Goal: Task Accomplishment & Management: Use online tool/utility

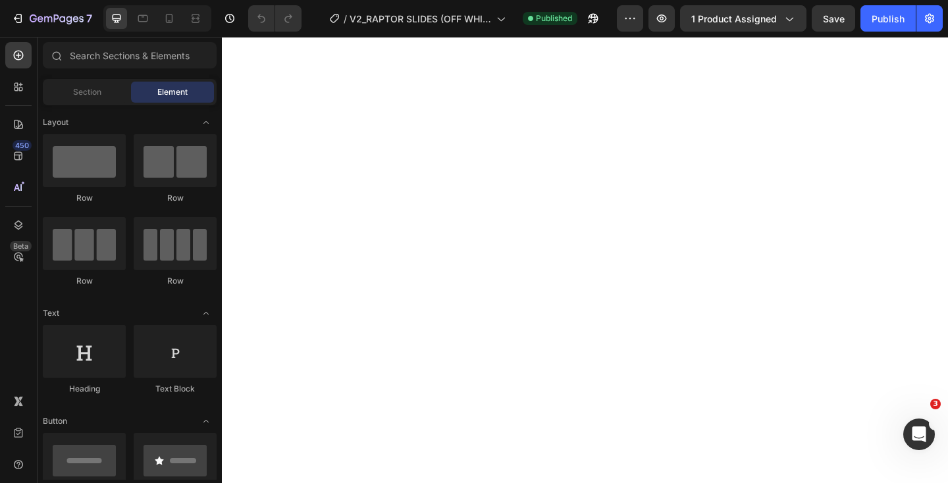
select select "EU 39-40 | US 6-7 | UK 5.5-6"
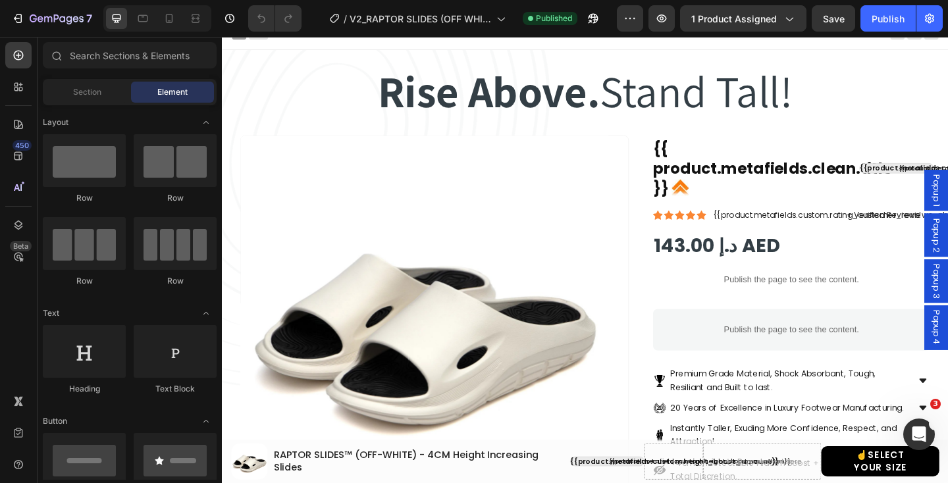
scroll to position [12, 0]
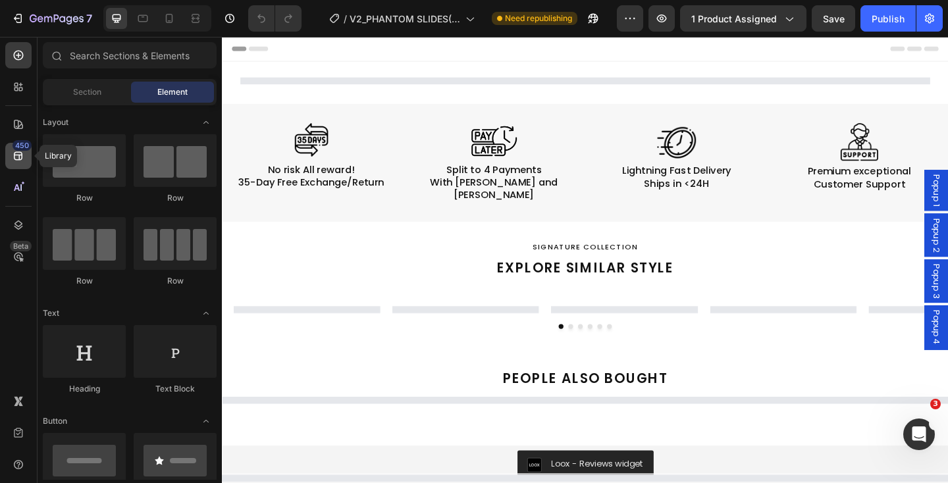
click at [20, 163] on div "450" at bounding box center [18, 156] width 26 height 26
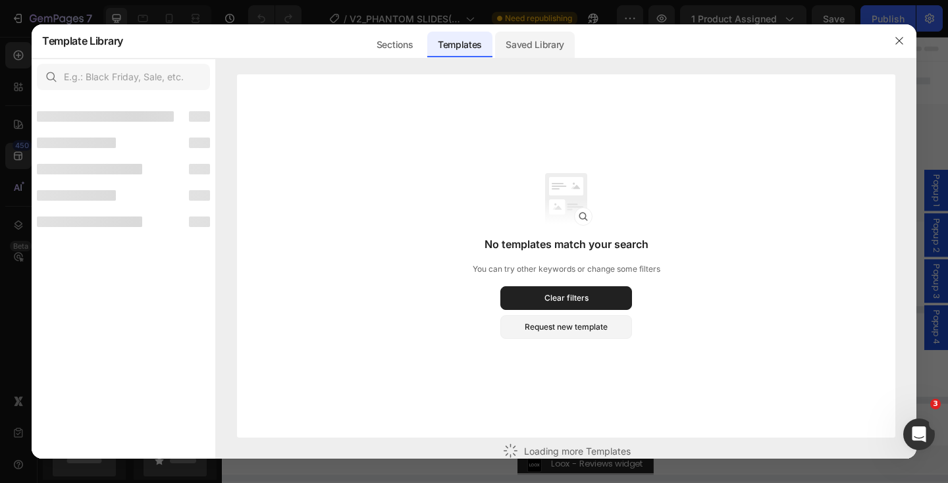
click at [526, 52] on div "Saved Library" at bounding box center [535, 45] width 80 height 26
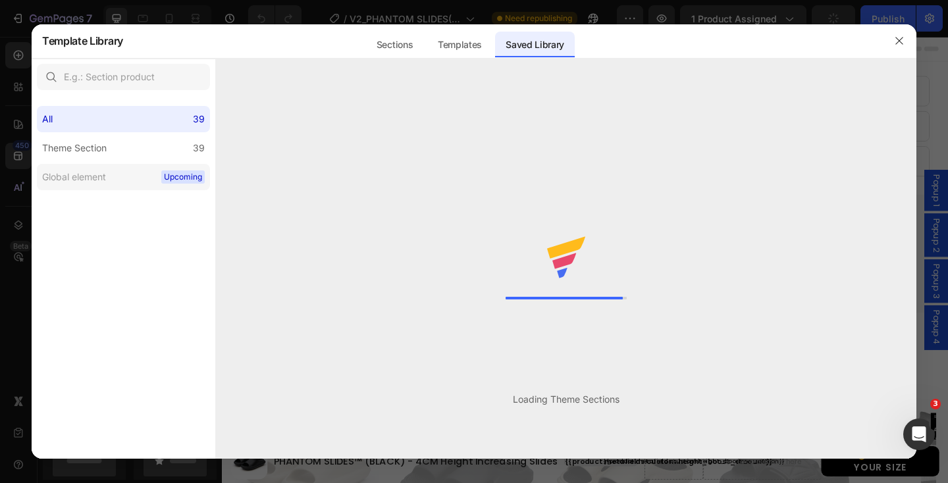
click at [143, 176] on label "Global element Upcoming" at bounding box center [123, 177] width 173 height 26
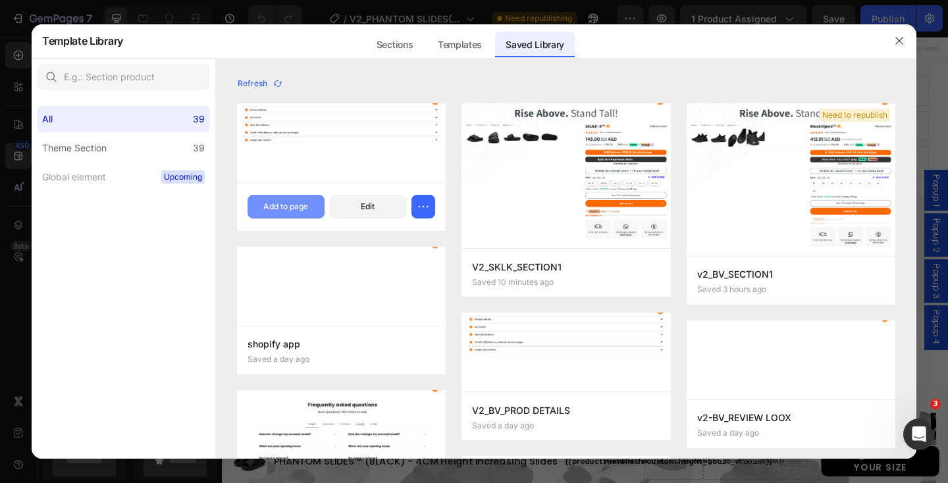
click at [292, 209] on div "Add to page" at bounding box center [285, 207] width 45 height 12
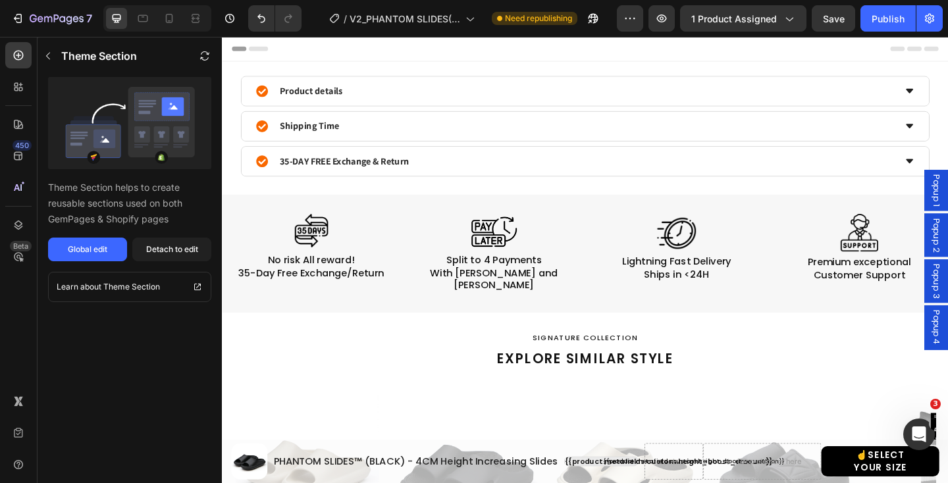
scroll to position [109, 0]
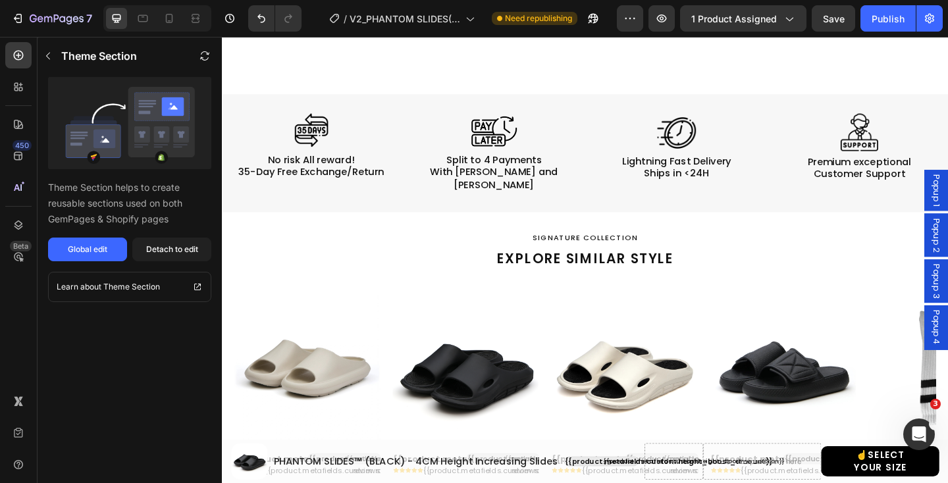
select select "EU 38-39 | US 5.5-6 | UK 5-5.5"
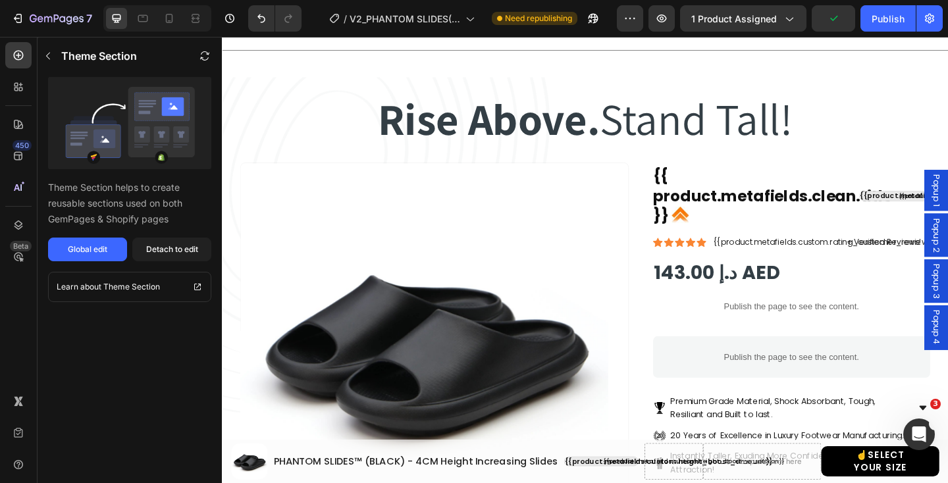
scroll to position [1915, 0]
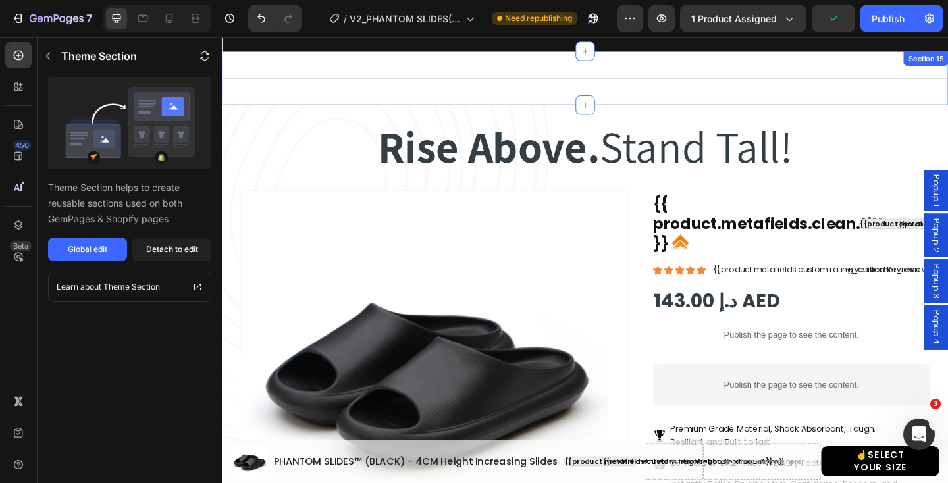
click at [609, 93] on div "Title Line Section 15" at bounding box center [617, 82] width 790 height 59
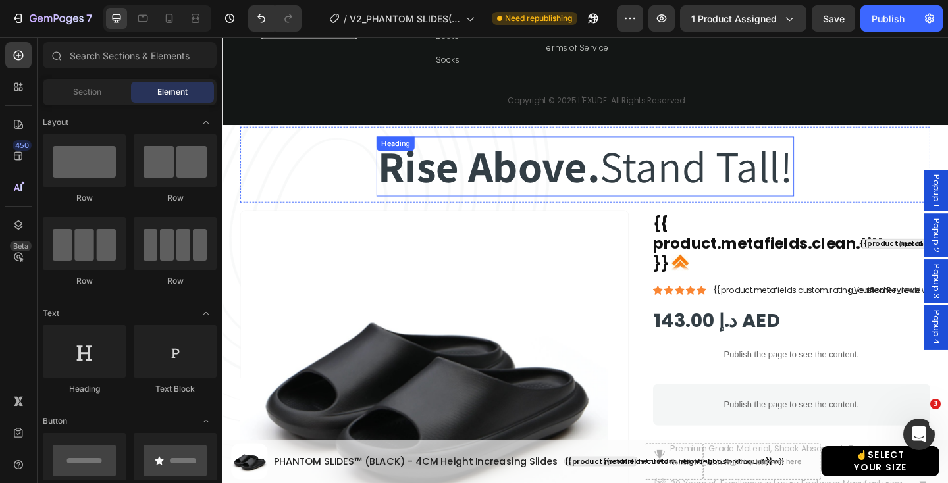
scroll to position [1825, 0]
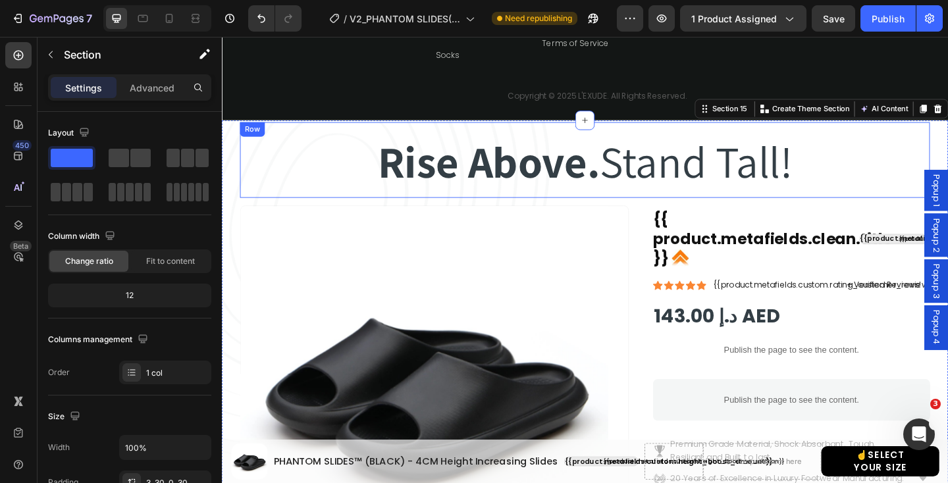
scroll to position [1815, 0]
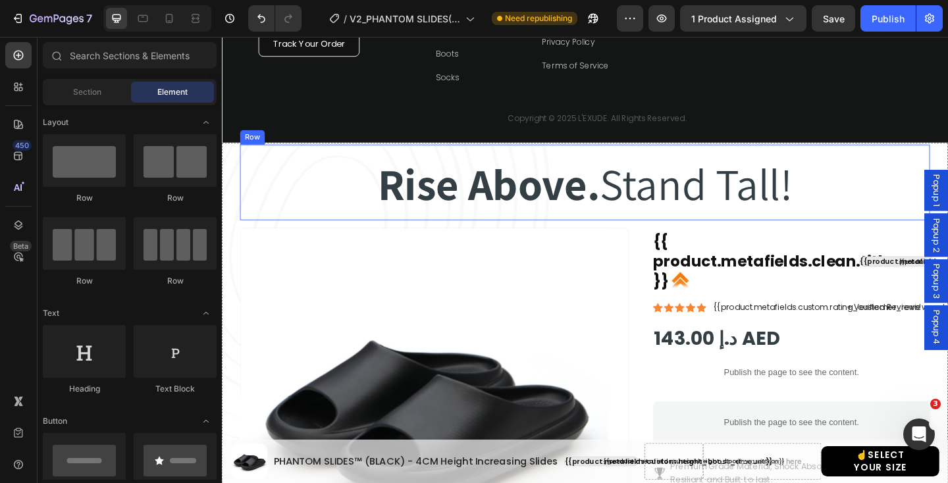
click at [947, 172] on div "Rise Above. Stand Tall! Heading Rise Above. Stand Tall! Heading Row" at bounding box center [617, 195] width 750 height 82
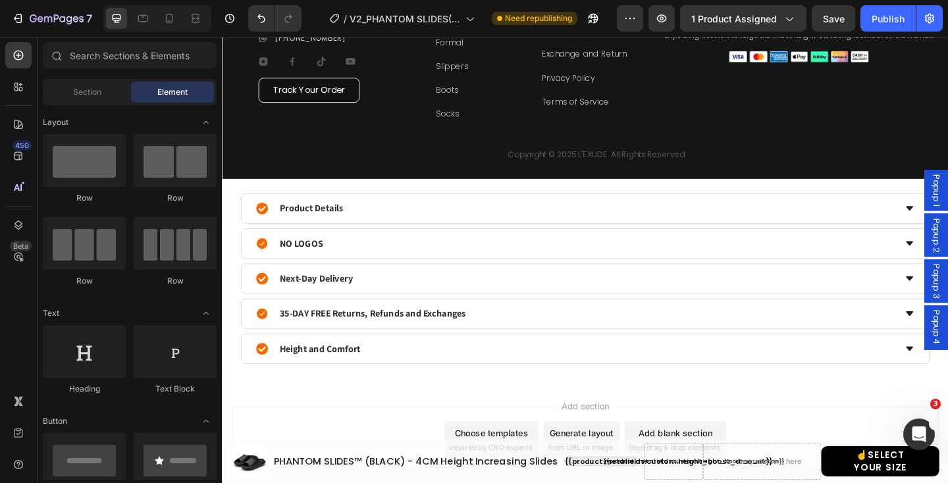
scroll to position [1733, 0]
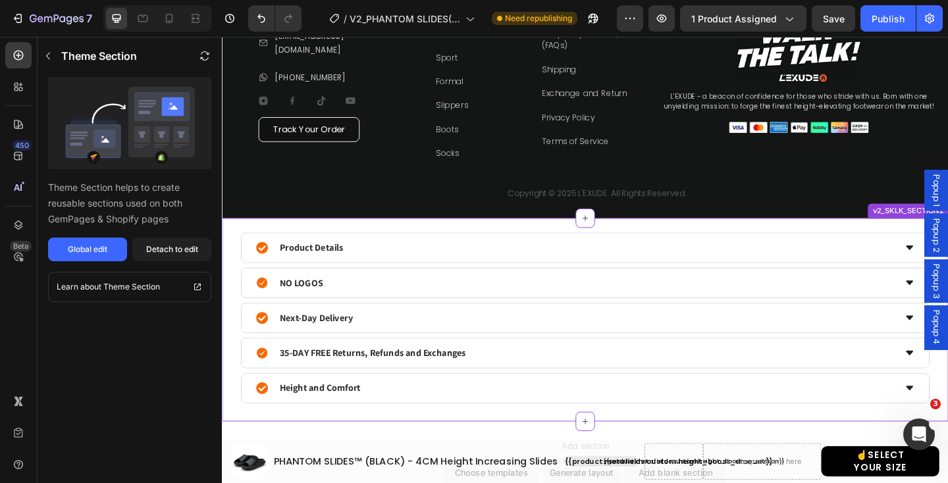
click at [759, 244] on div "Product Details NO LOGOS Next-Day Delivery 35-DAY FREE Returns, Refunds and Exc…" at bounding box center [617, 344] width 790 height 221
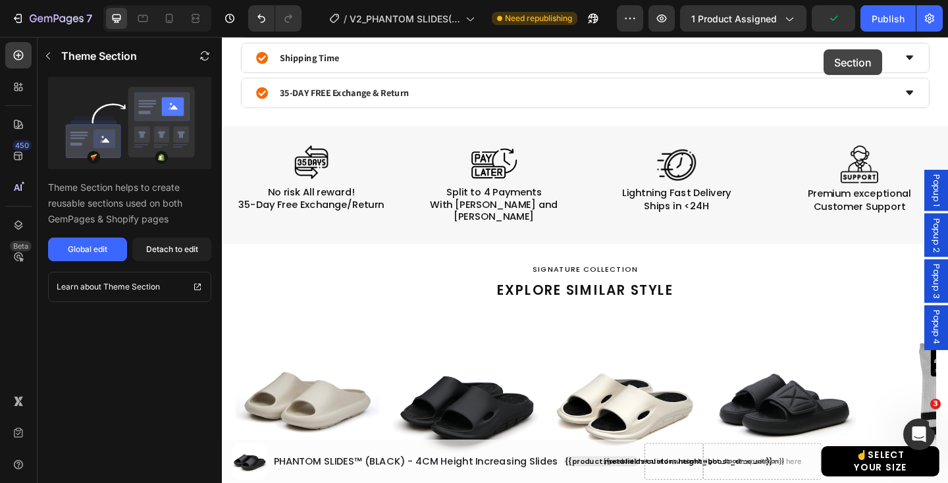
scroll to position [0, 0]
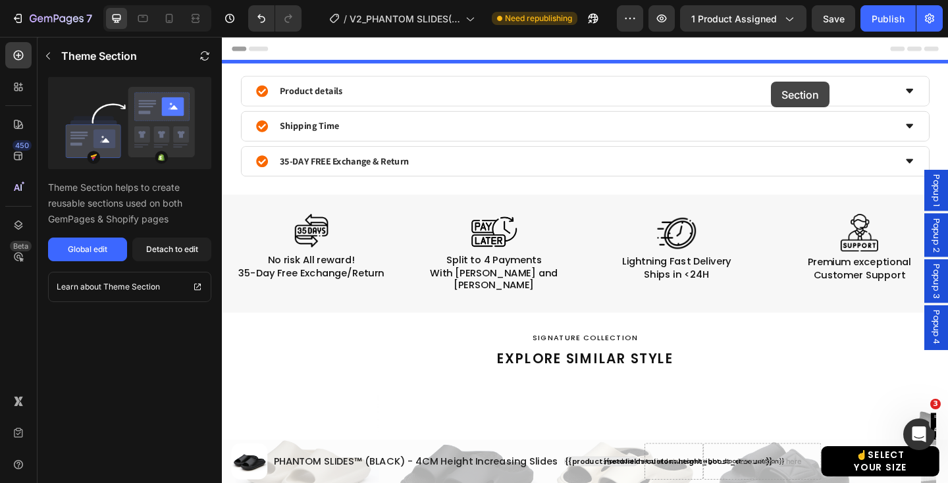
drag, startPoint x: 901, startPoint y: 223, endPoint x: 819, endPoint y: 87, distance: 159.2
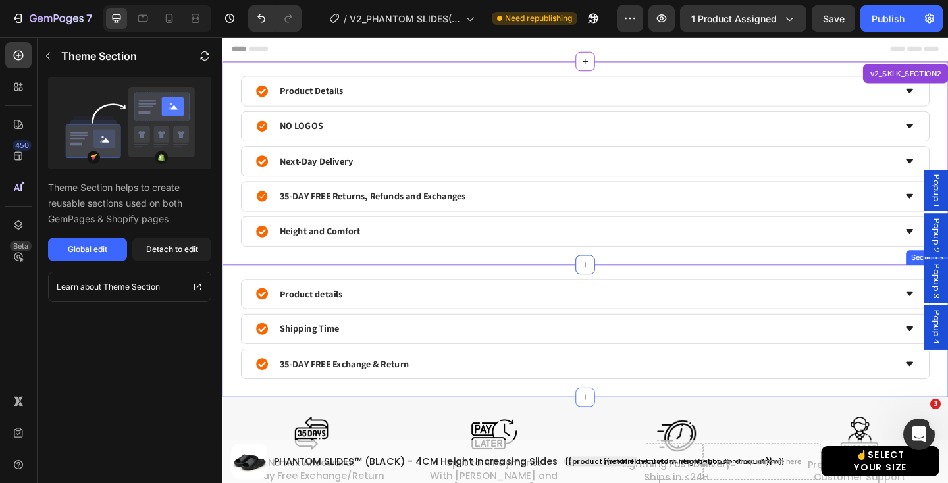
click at [704, 298] on div "Product details Shipping Time 35-DAY FREE Exchange & Return Accordion Product S…" at bounding box center [617, 357] width 790 height 145
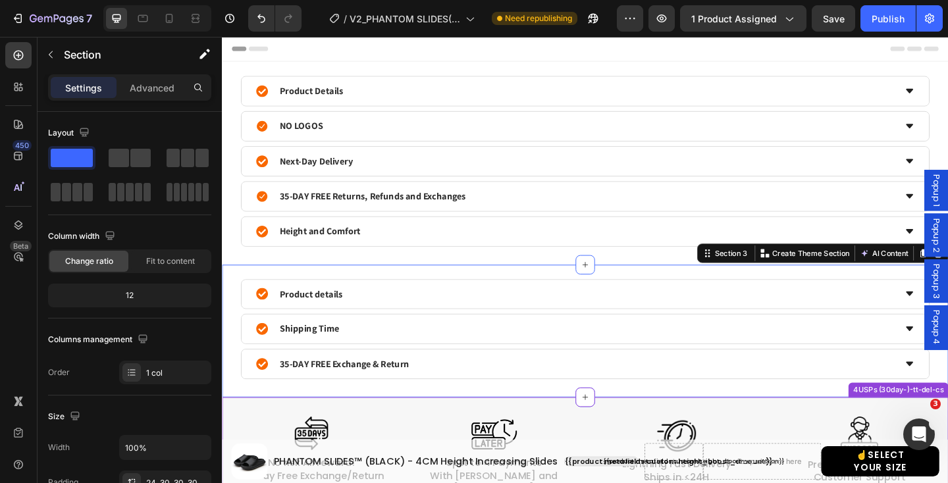
scroll to position [148, 0]
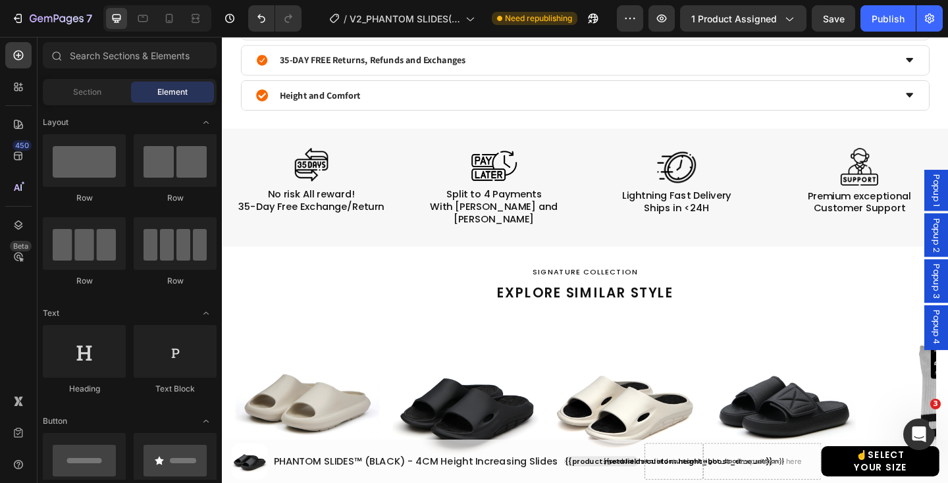
scroll to position [0, 0]
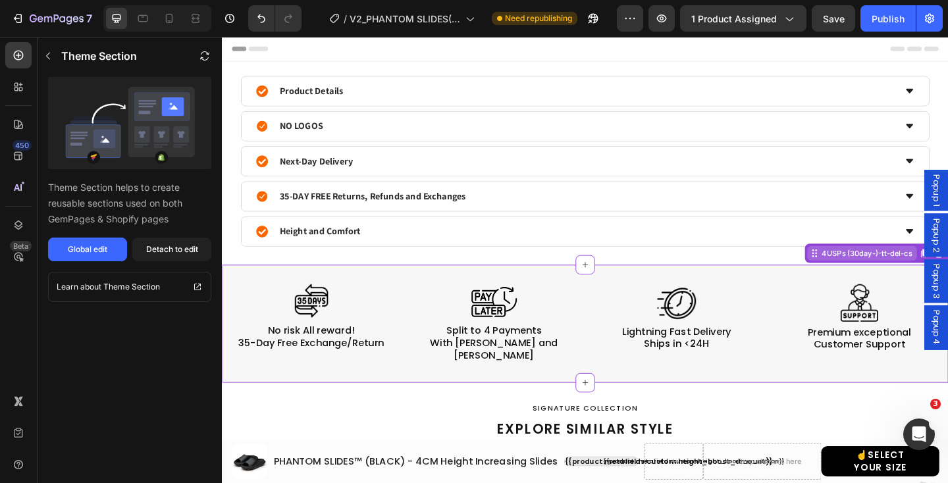
click at [937, 279] on div "4USPs (30day-)-tt-del-cs" at bounding box center [917, 273] width 119 height 16
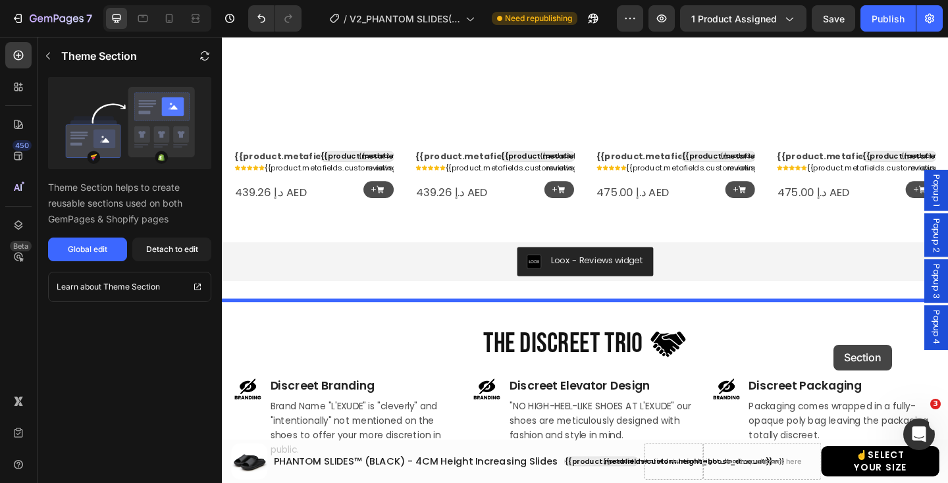
scroll to position [1127, 0]
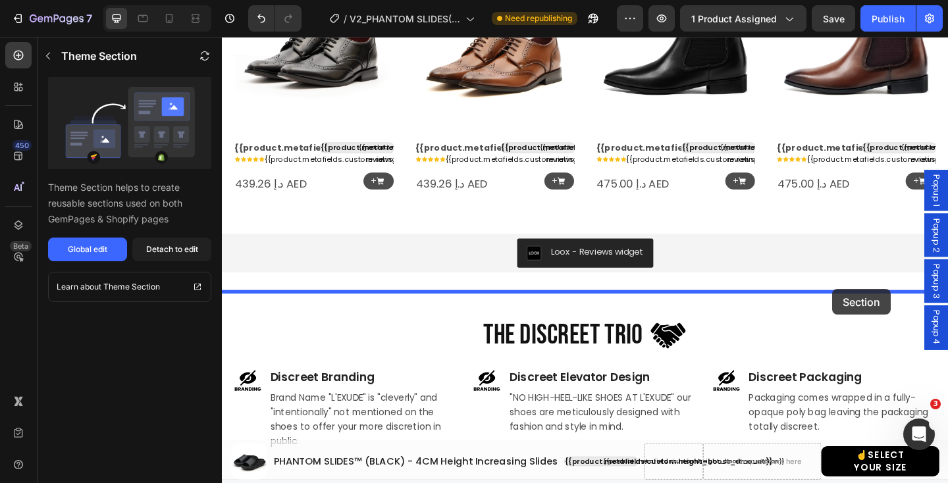
drag, startPoint x: 904, startPoint y: 274, endPoint x: 886, endPoint y: 311, distance: 41.5
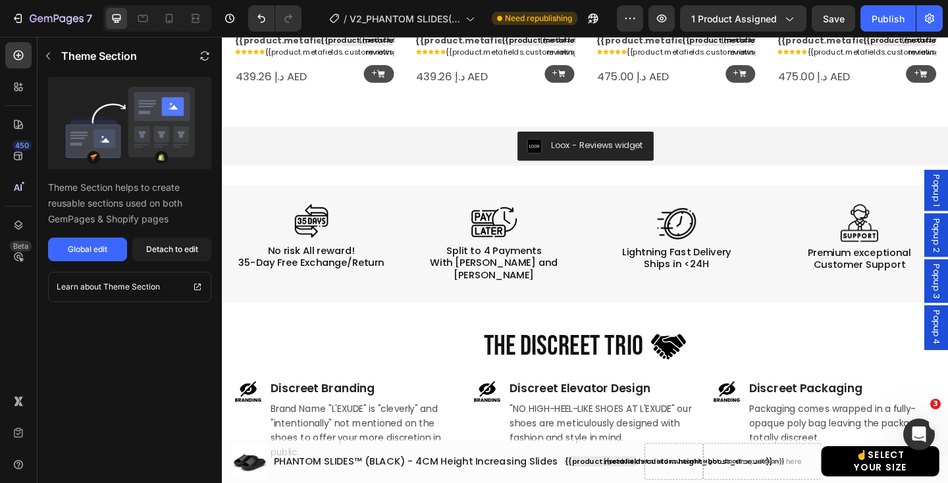
scroll to position [1010, 0]
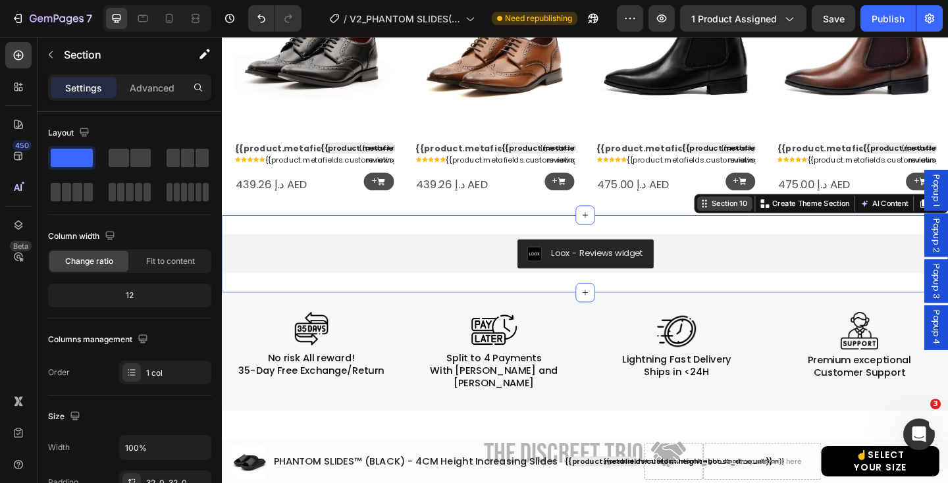
scroll to position [1124, 0]
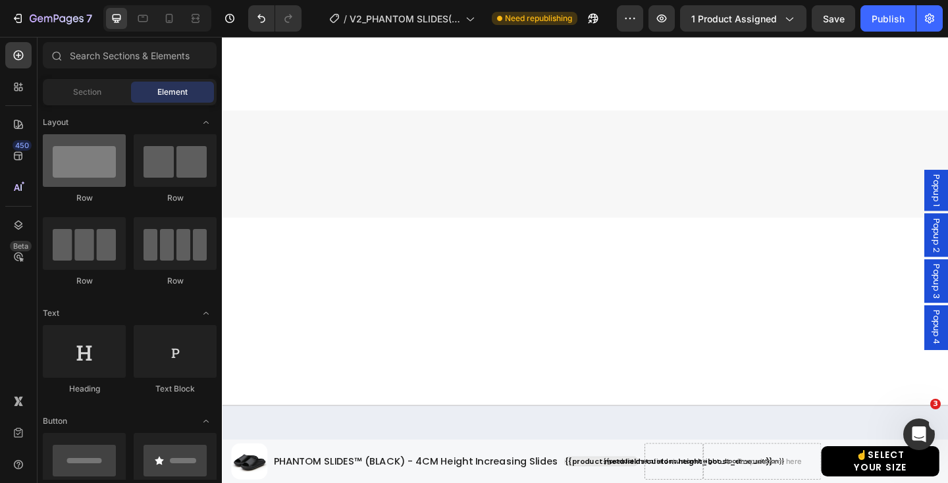
scroll to position [0, 0]
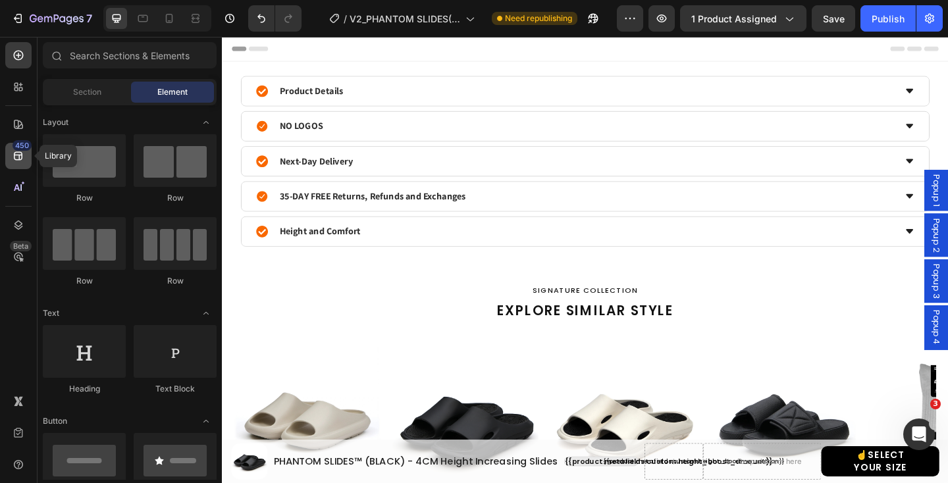
click at [18, 159] on icon at bounding box center [18, 156] width 9 height 9
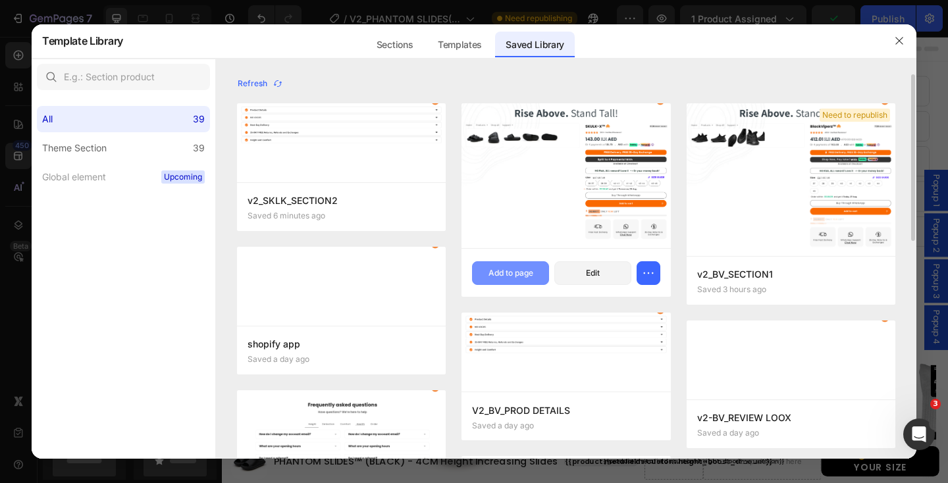
click at [516, 275] on div "Add to page" at bounding box center [510, 273] width 45 height 12
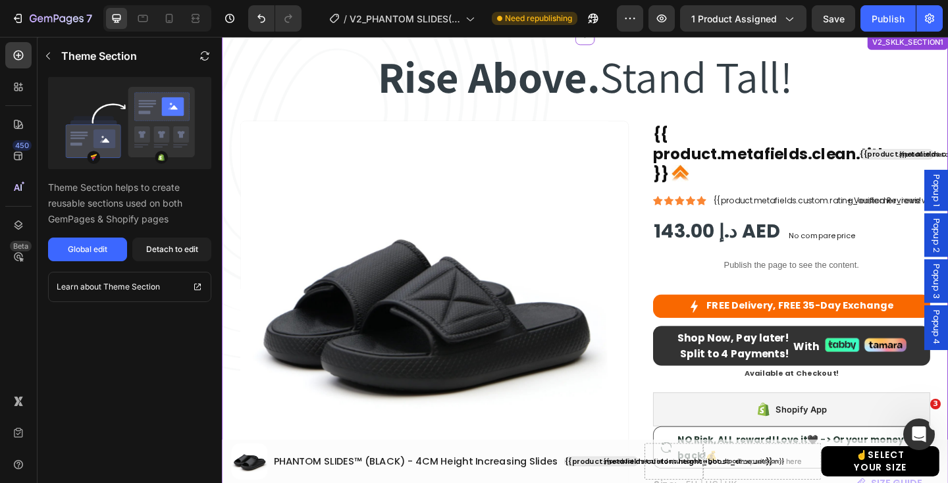
scroll to position [1836, 0]
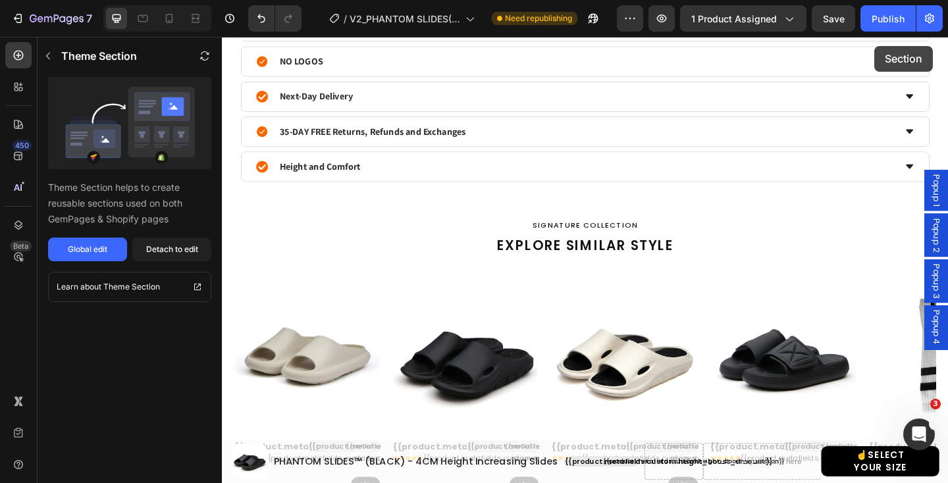
scroll to position [0, 0]
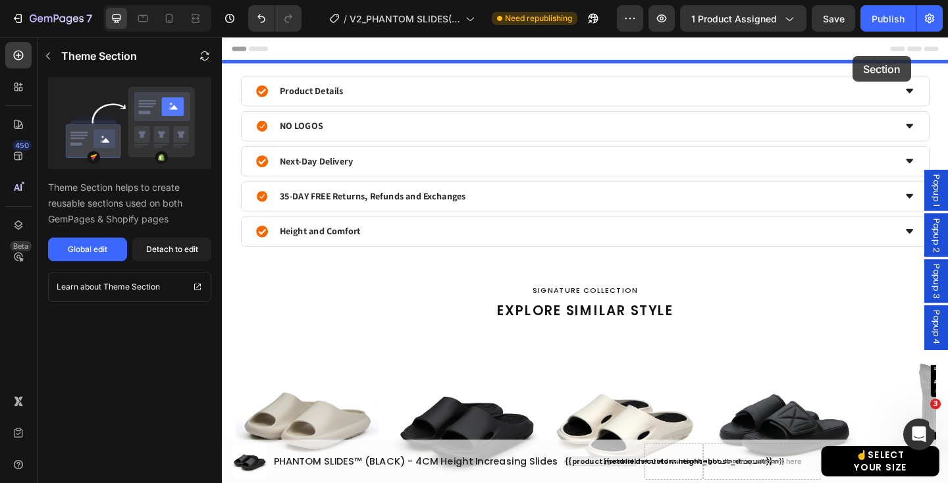
drag, startPoint x: 942, startPoint y: 126, endPoint x: 908, endPoint y: 58, distance: 76.5
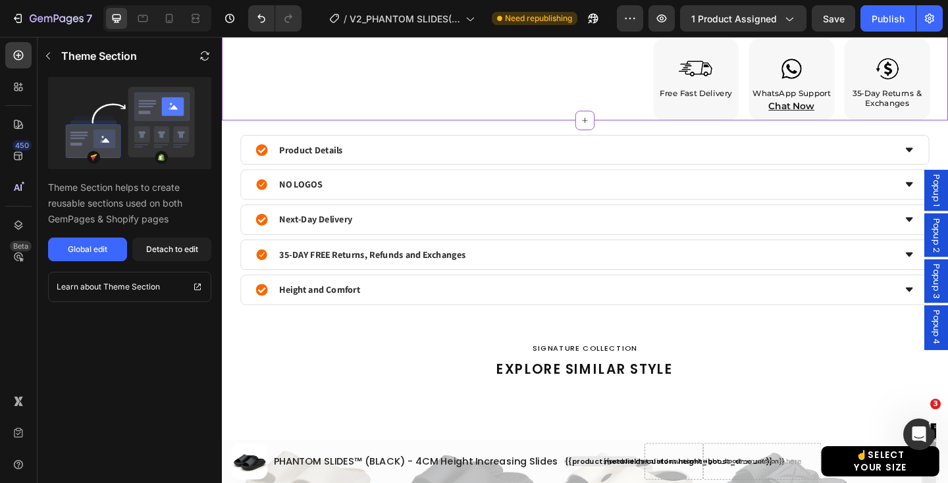
scroll to position [852, 0]
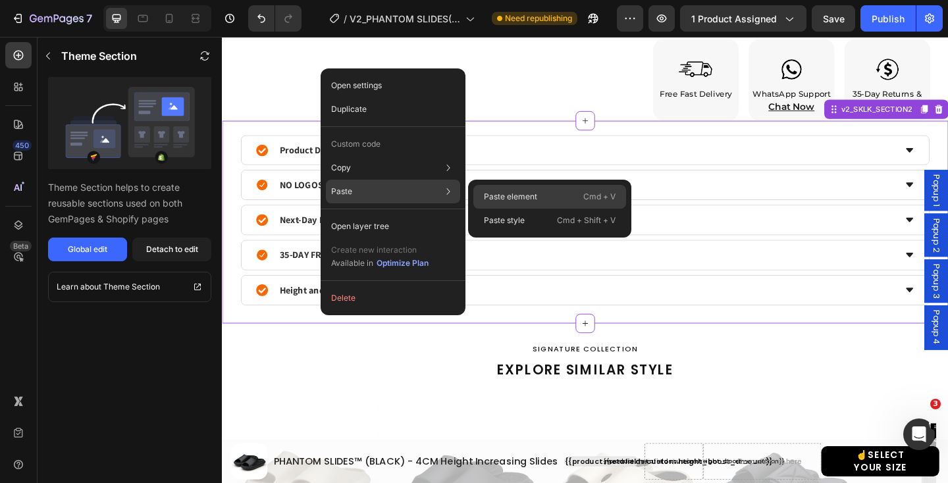
click at [490, 196] on p "Paste element" at bounding box center [510, 197] width 53 height 12
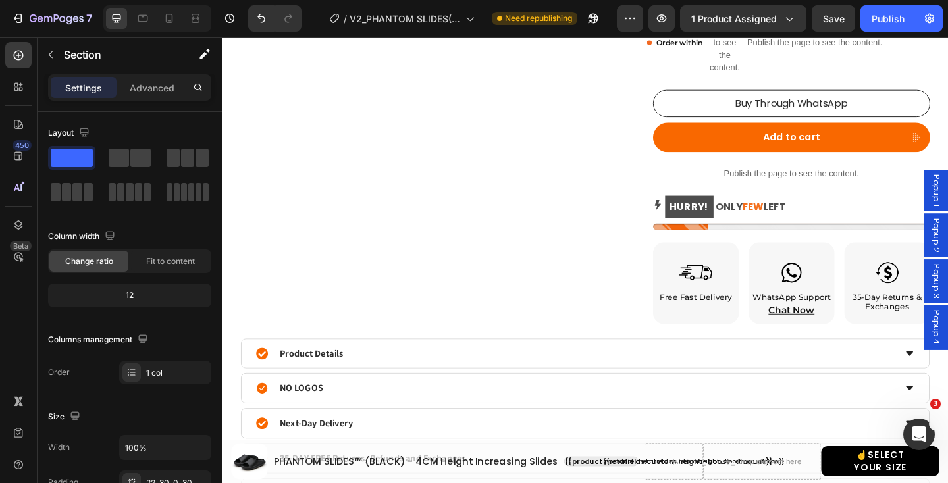
scroll to position [0, 0]
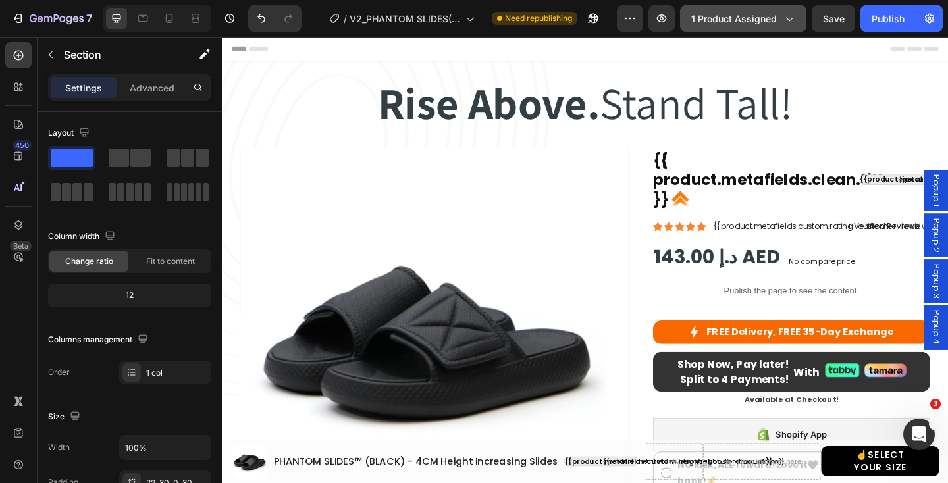
click at [790, 16] on icon "button" at bounding box center [788, 18] width 13 height 13
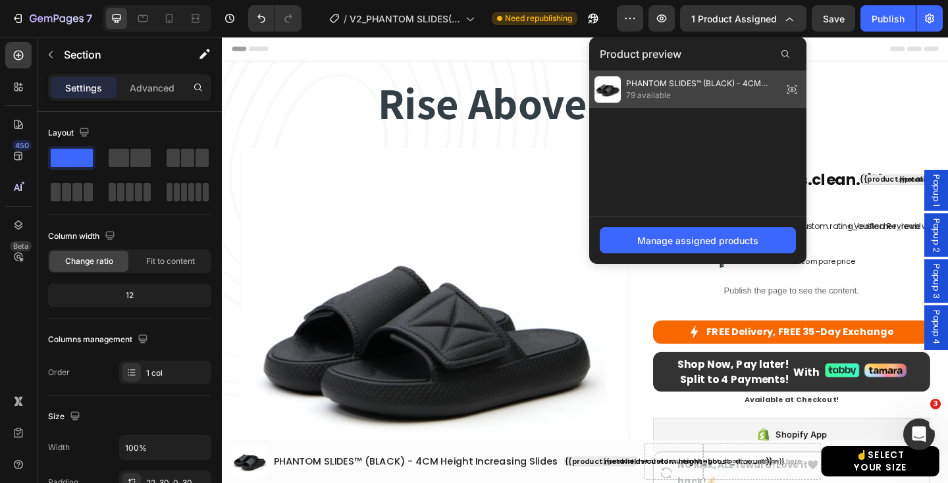
click at [627, 88] on span "PHANTOM SLIDES™ (BLACK) - 4CM Height Increasing Slides" at bounding box center [701, 84] width 151 height 12
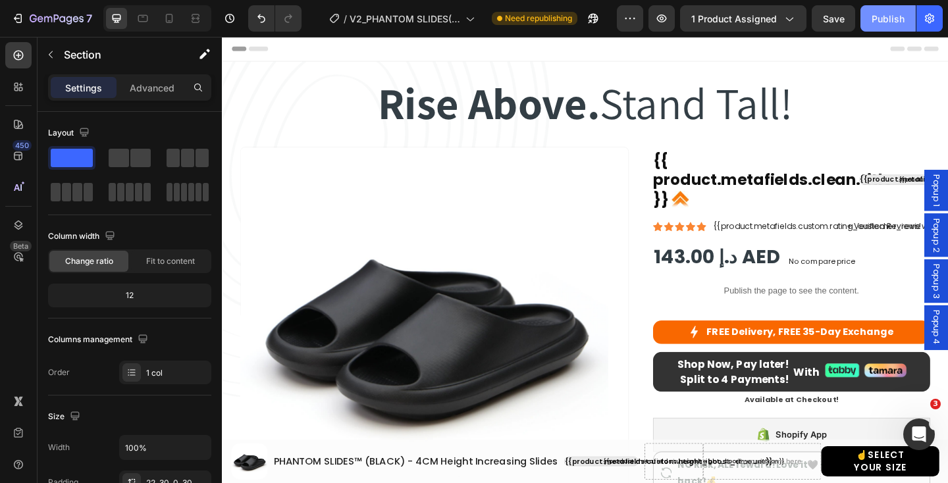
click at [881, 14] on div "Publish" at bounding box center [887, 19] width 33 height 14
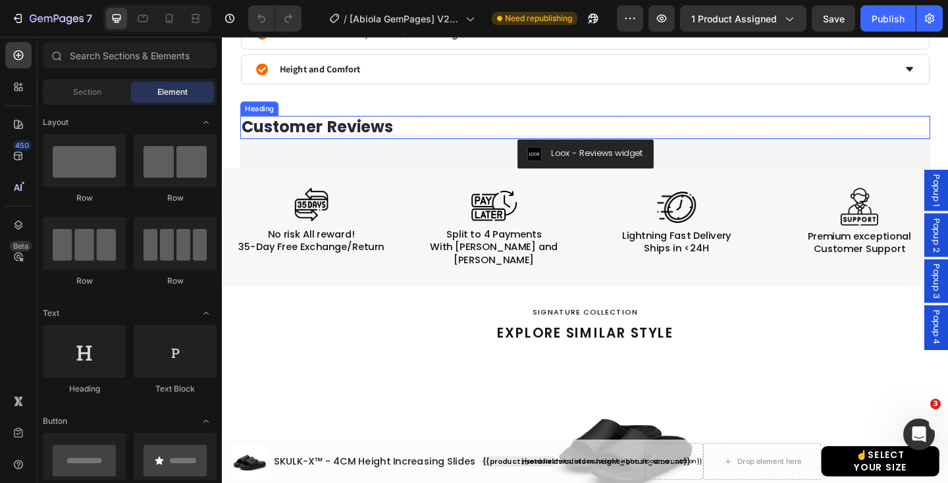
scroll to position [1095, 0]
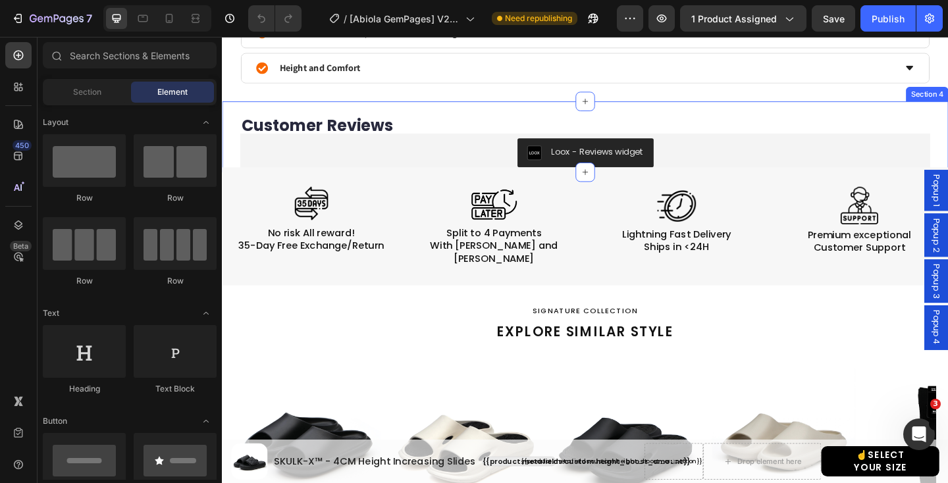
click at [947, 154] on div "Customer Reviews Heading Row Loox - Reviews widget Loox Section 4" at bounding box center [617, 145] width 790 height 77
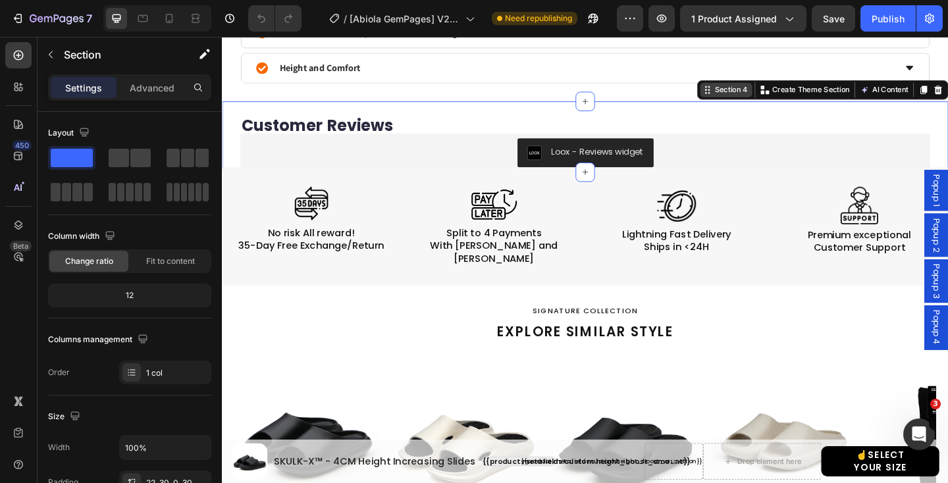
click at [769, 95] on div "Section 4" at bounding box center [775, 95] width 41 height 12
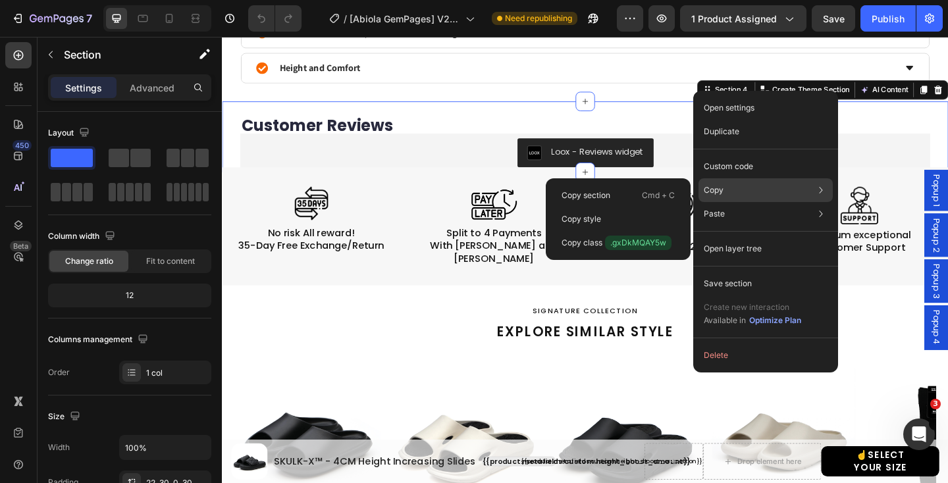
click at [731, 184] on div "Copy Copy section Cmd + C Copy style Copy class .gxDkMQAY5w" at bounding box center [765, 190] width 134 height 24
click at [634, 207] on div "Copy section Cmd + C" at bounding box center [618, 219] width 134 height 24
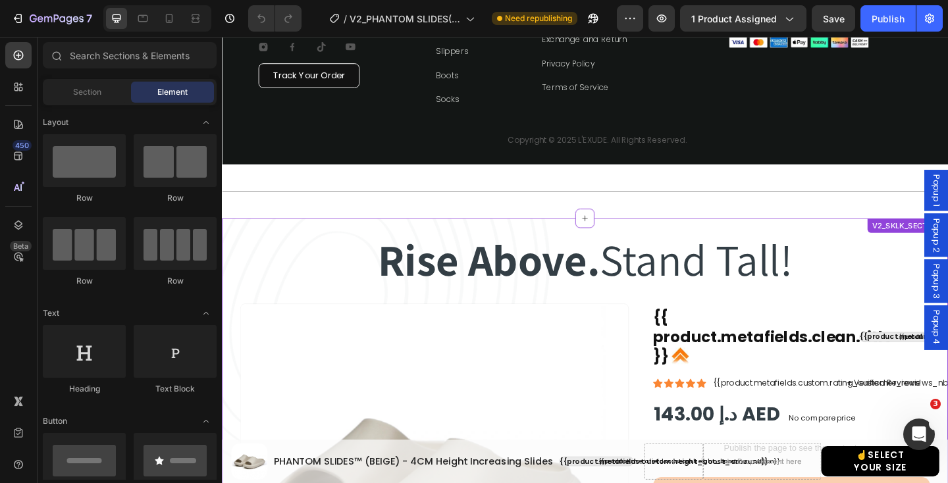
scroll to position [1755, 0]
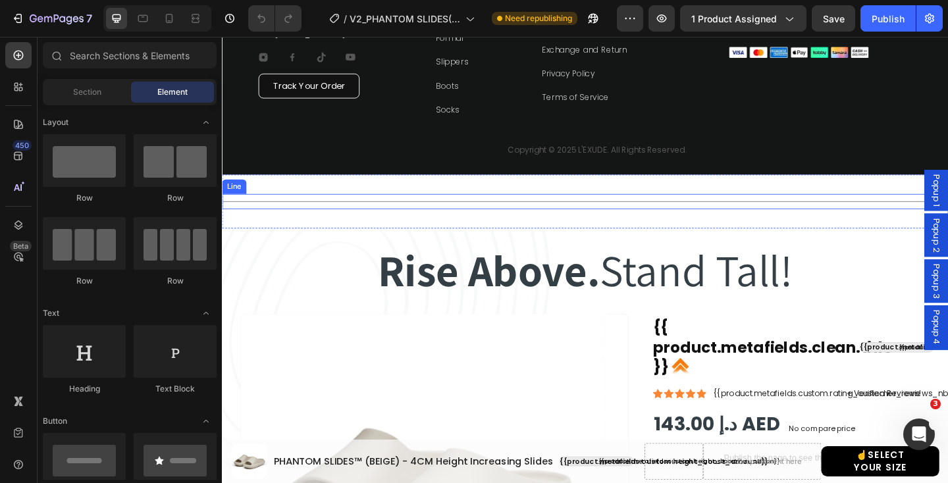
click at [894, 219] on div "Title Line" at bounding box center [617, 216] width 790 height 16
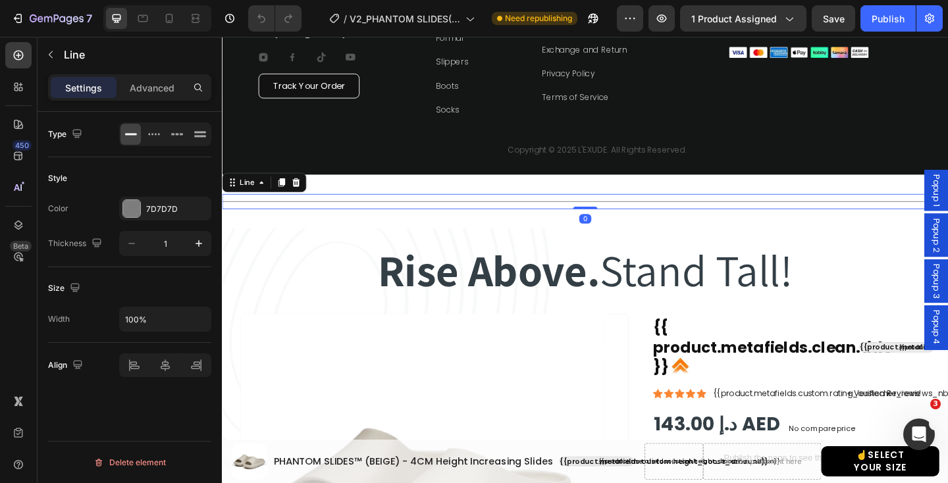
scroll to position [1810, 0]
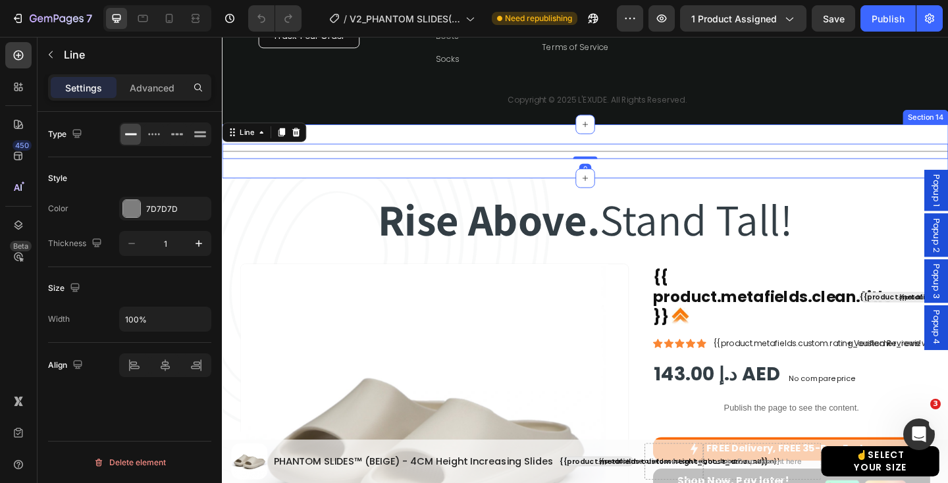
click at [889, 143] on div "Title Line 0 Section 14" at bounding box center [617, 161] width 790 height 59
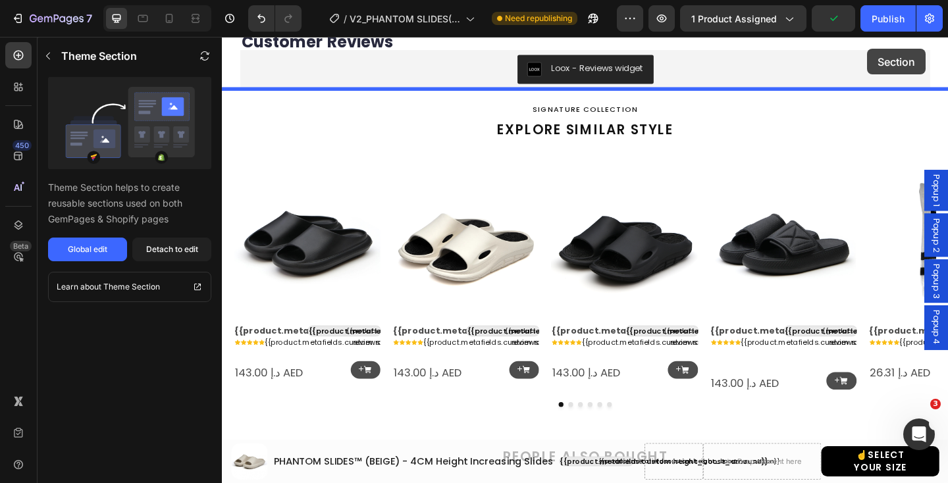
scroll to position [0, 0]
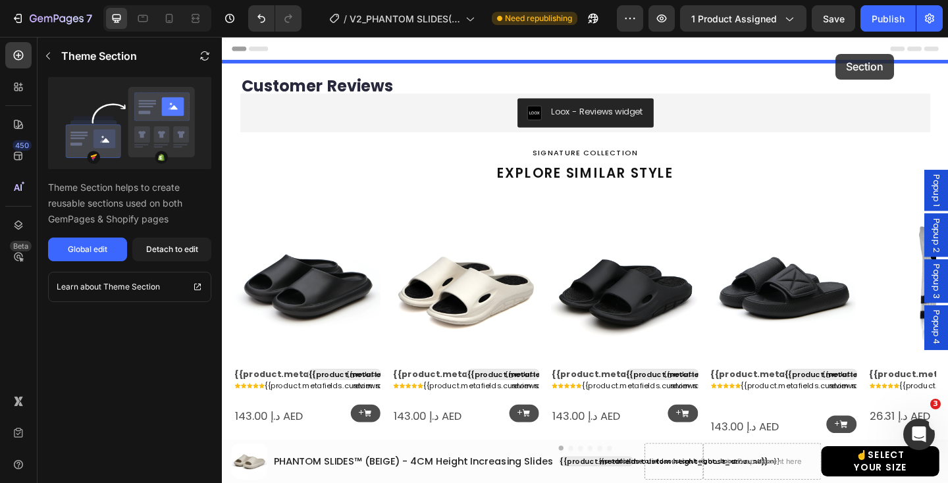
drag, startPoint x: 943, startPoint y: 126, endPoint x: 889, endPoint y: 56, distance: 88.3
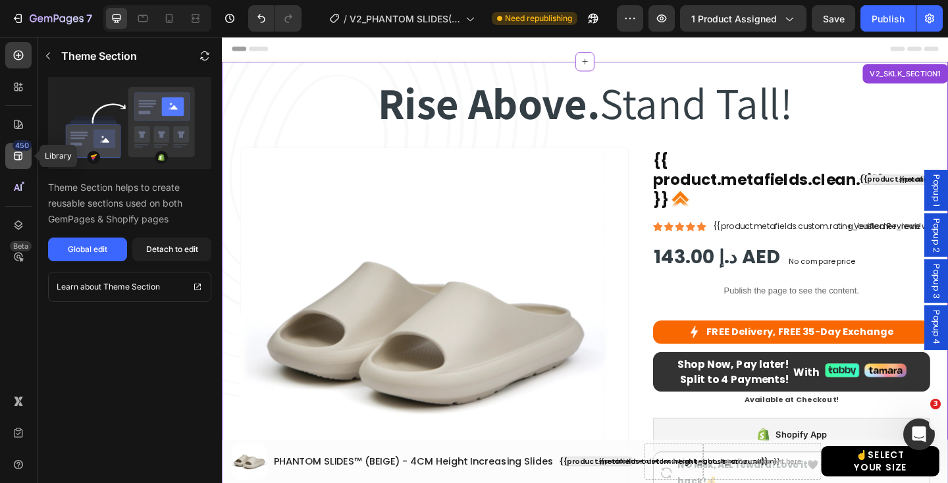
click at [16, 155] on icon at bounding box center [18, 155] width 13 height 13
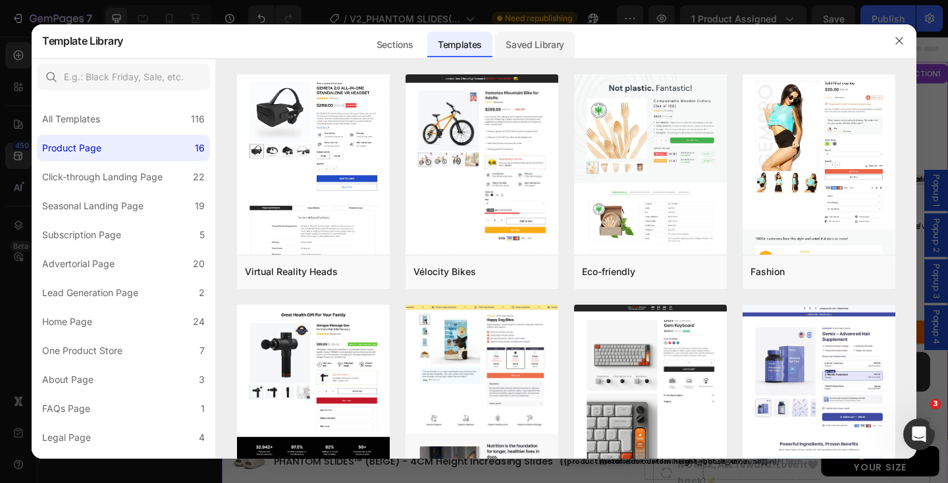
click at [529, 39] on div "Saved Library" at bounding box center [535, 45] width 80 height 26
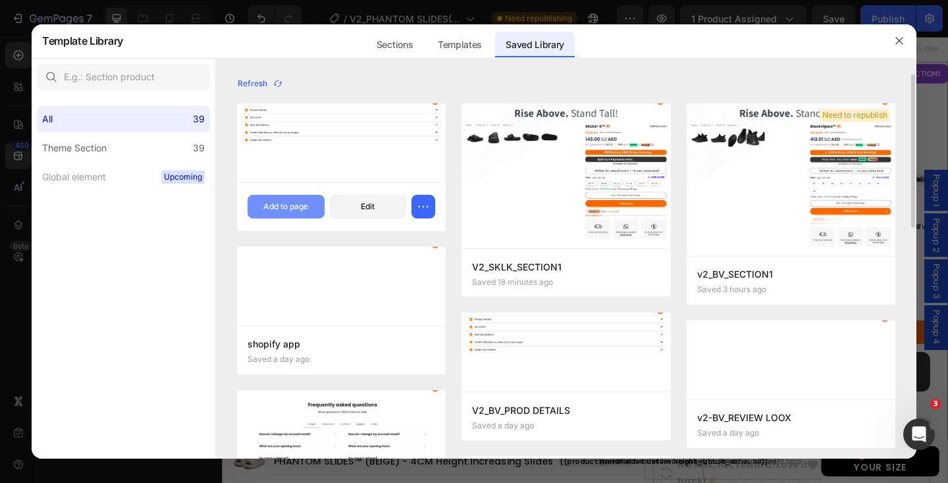
click at [271, 207] on div "Add to page" at bounding box center [285, 207] width 45 height 12
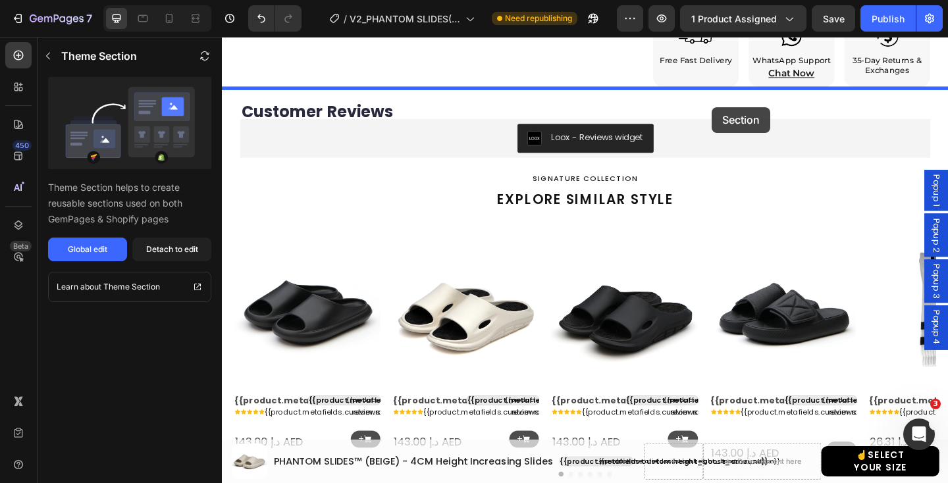
scroll to position [850, 0]
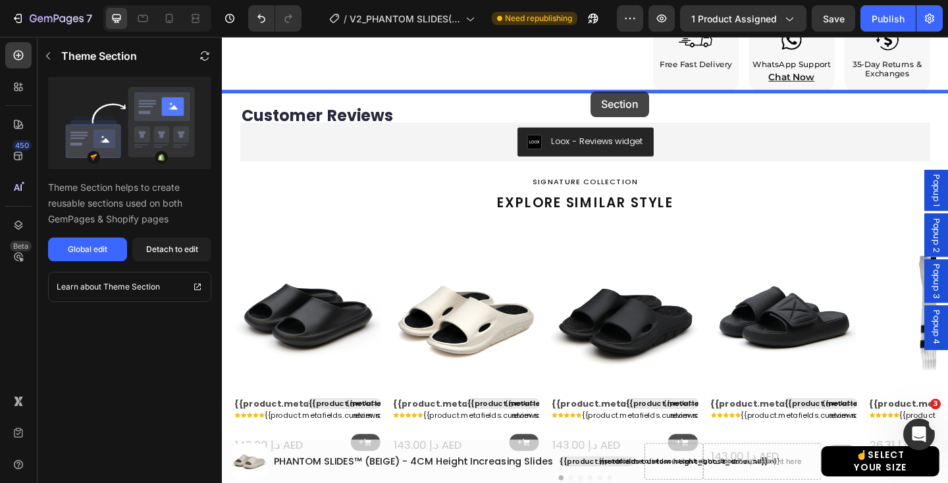
drag, startPoint x: 945, startPoint y: 236, endPoint x: 623, endPoint y: 96, distance: 351.7
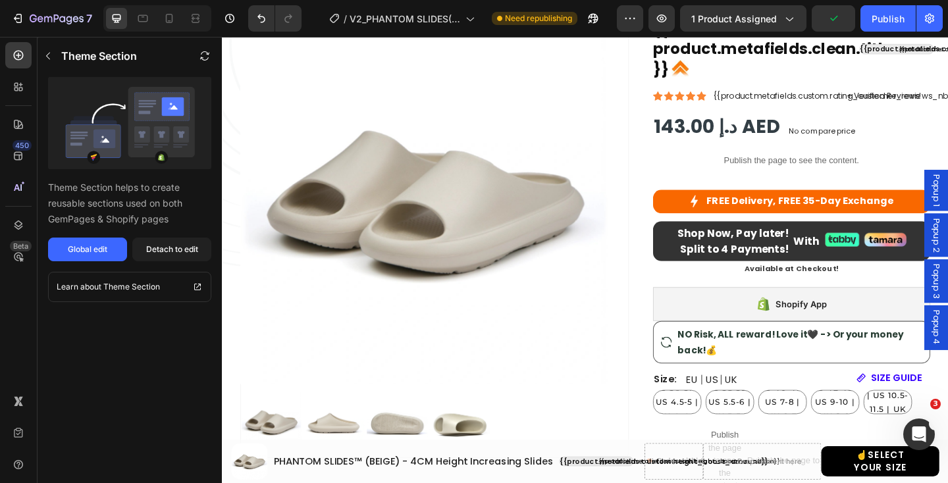
scroll to position [0, 0]
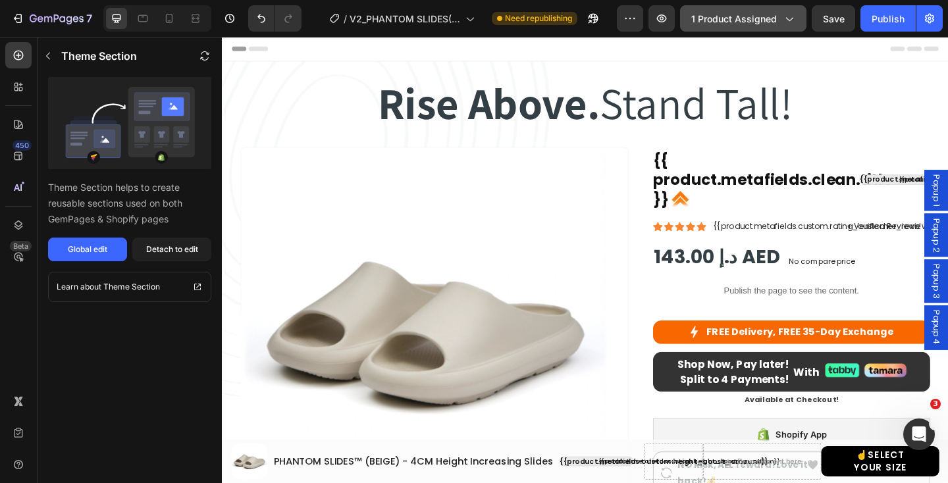
click at [775, 20] on span "1 product assigned" at bounding box center [734, 19] width 86 height 14
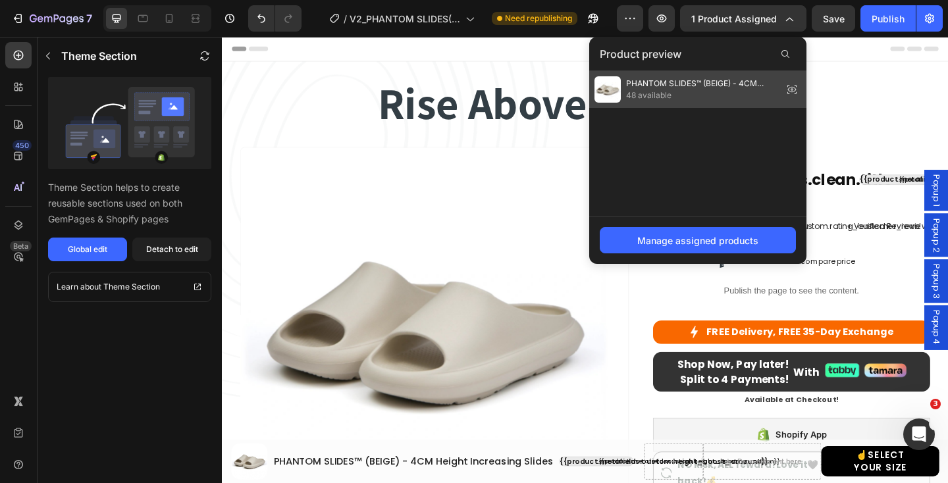
click at [610, 88] on img at bounding box center [607, 89] width 26 height 26
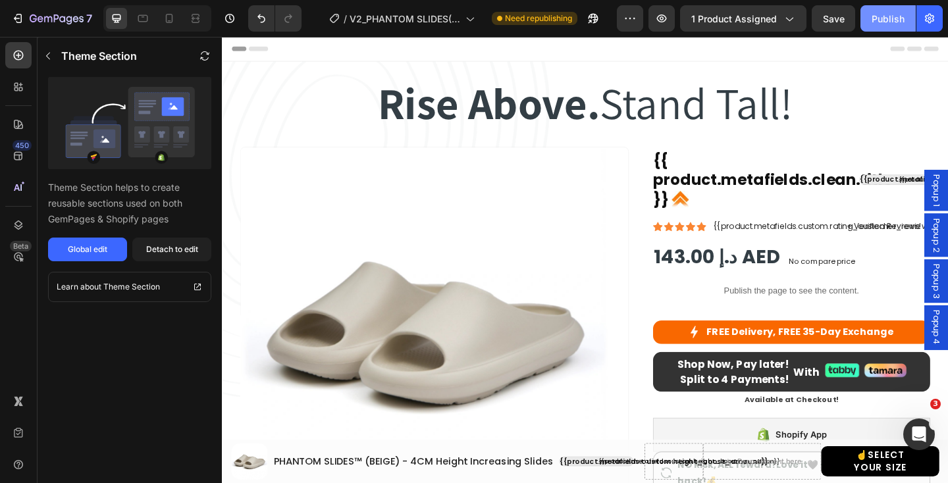
click at [883, 18] on div "Publish" at bounding box center [887, 19] width 33 height 14
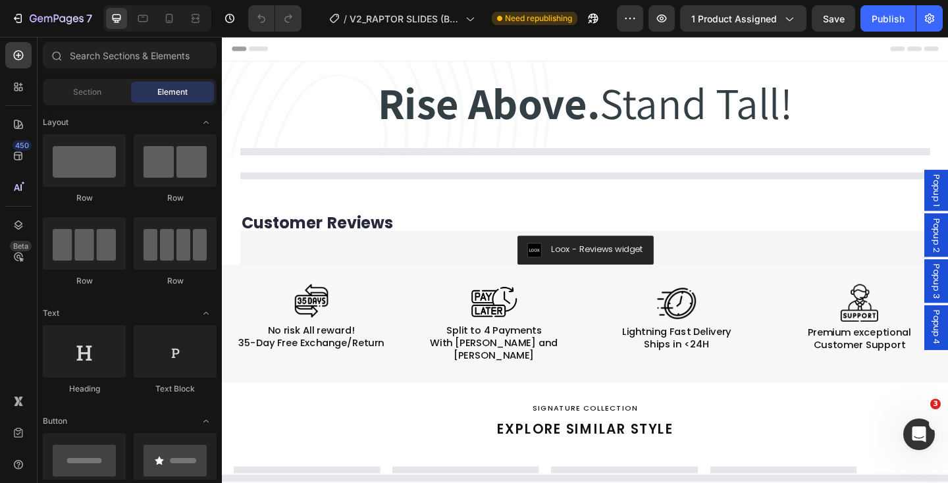
select select "EU 39-40 | US 6-7 | UK 5.5-6"
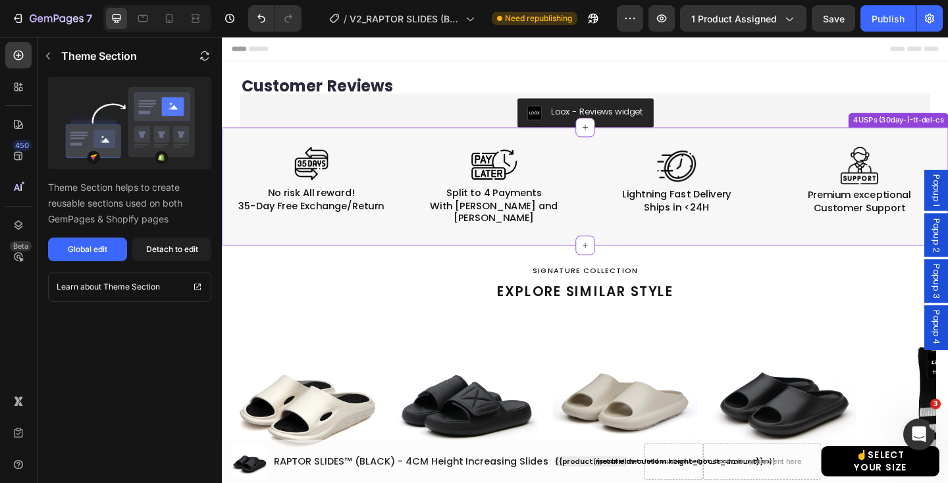
click at [941, 126] on div "4USPs (30day-)-tt-del-cs" at bounding box center [957, 128] width 103 height 12
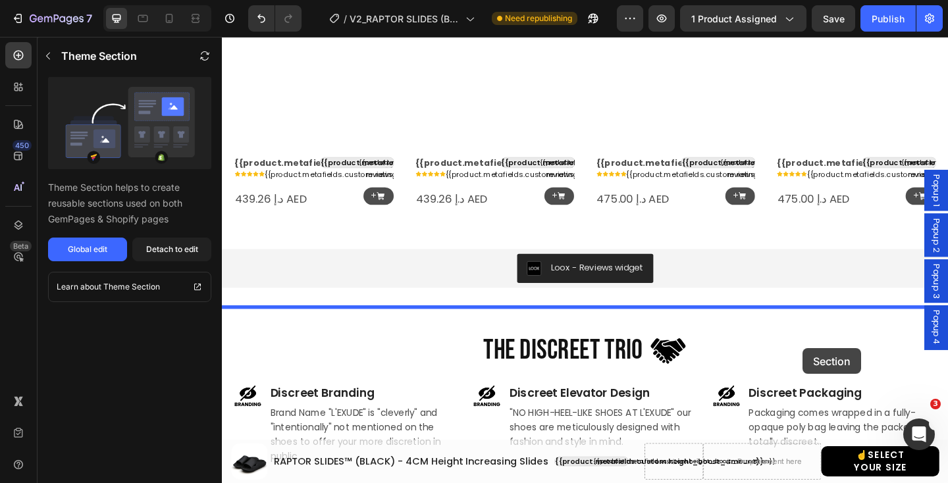
scroll to position [985, 0]
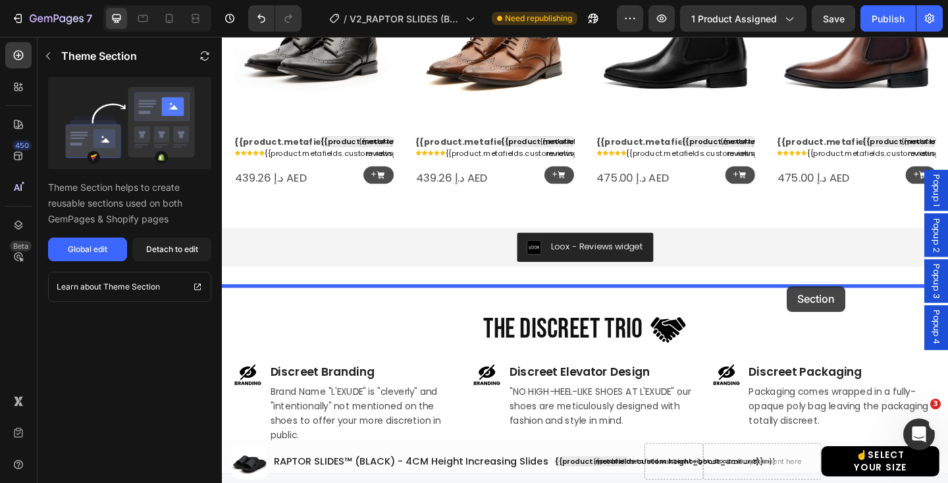
drag, startPoint x: 881, startPoint y: 124, endPoint x: 836, endPoint y: 308, distance: 189.7
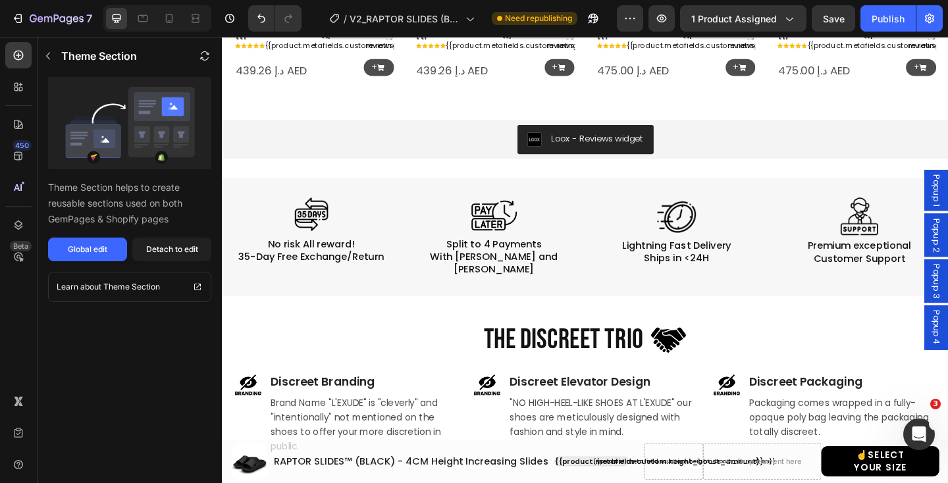
scroll to position [868, 0]
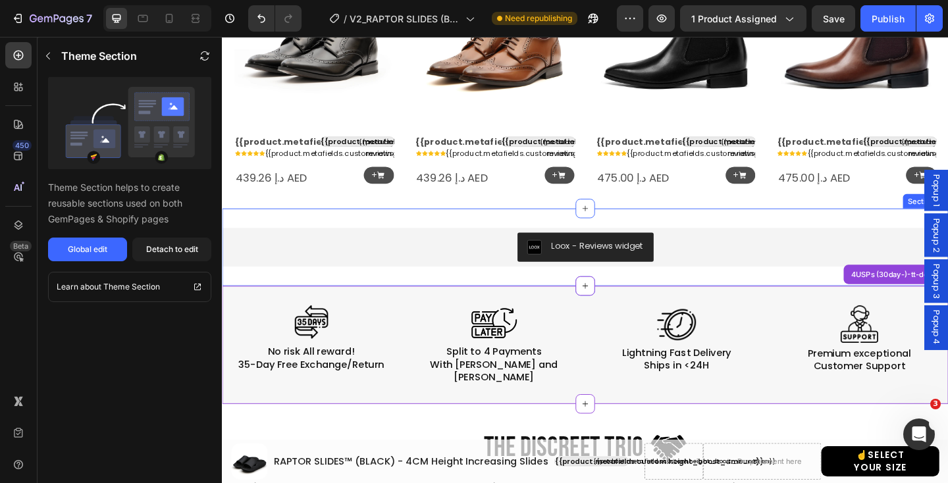
click at [947, 227] on div "Loox - Reviews widget Loox Section 10" at bounding box center [617, 266] width 790 height 84
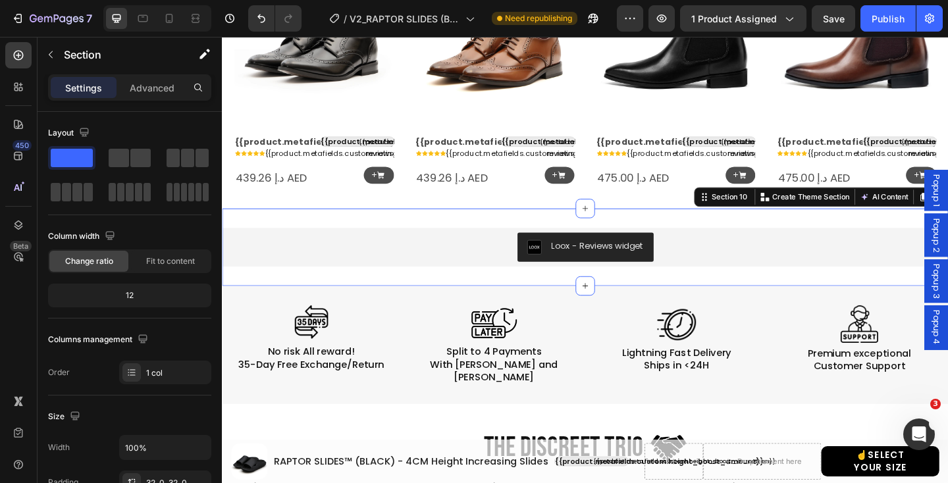
scroll to position [957, 0]
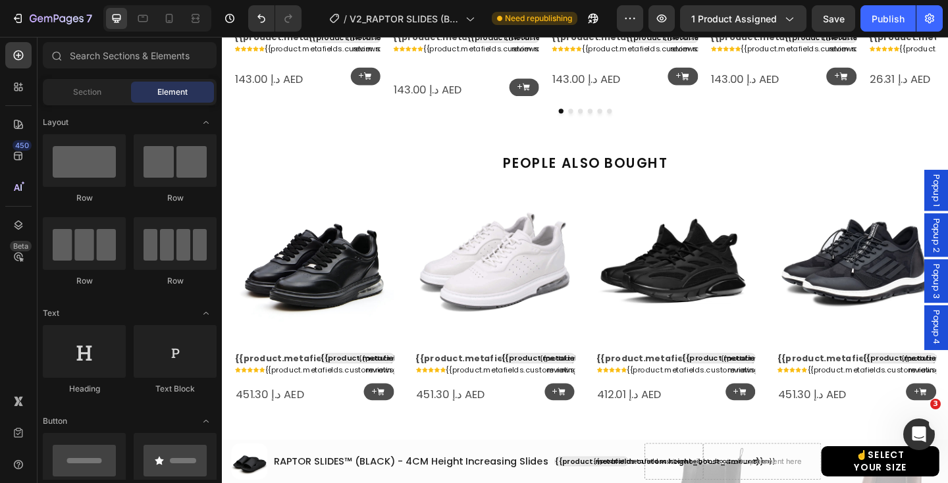
scroll to position [0, 0]
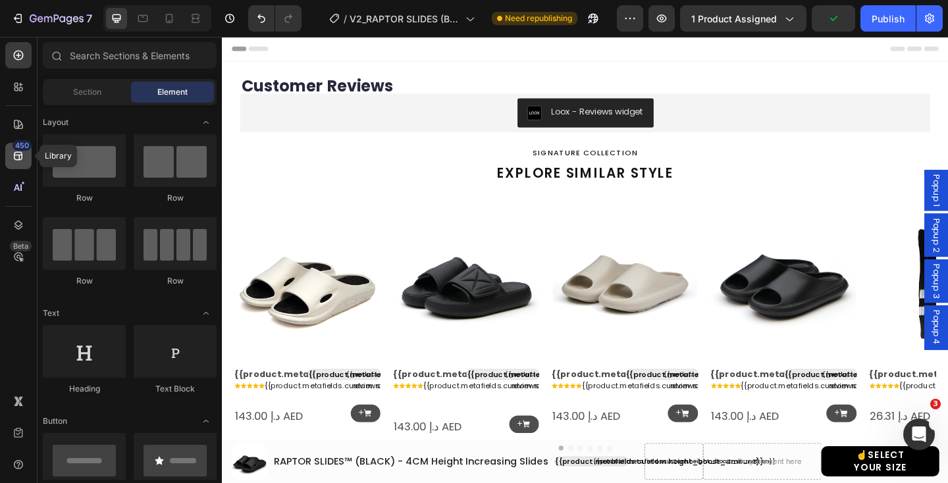
click at [25, 155] on div "450" at bounding box center [18, 156] width 26 height 26
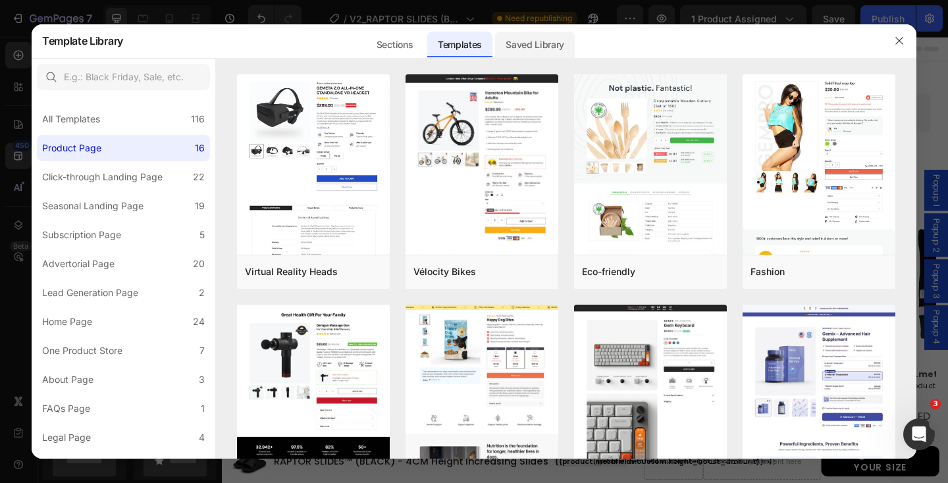
click at [527, 47] on div "Saved Library" at bounding box center [535, 45] width 80 height 26
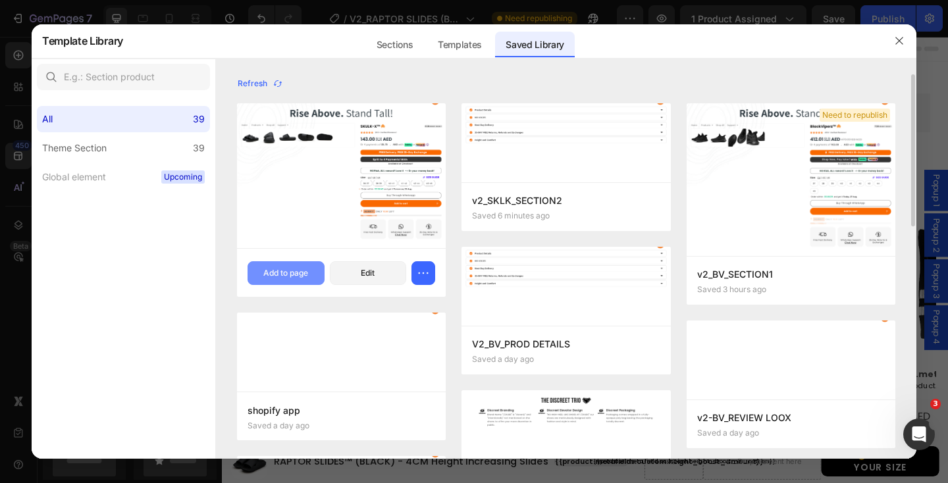
click at [282, 272] on div "Add to page" at bounding box center [285, 273] width 45 height 12
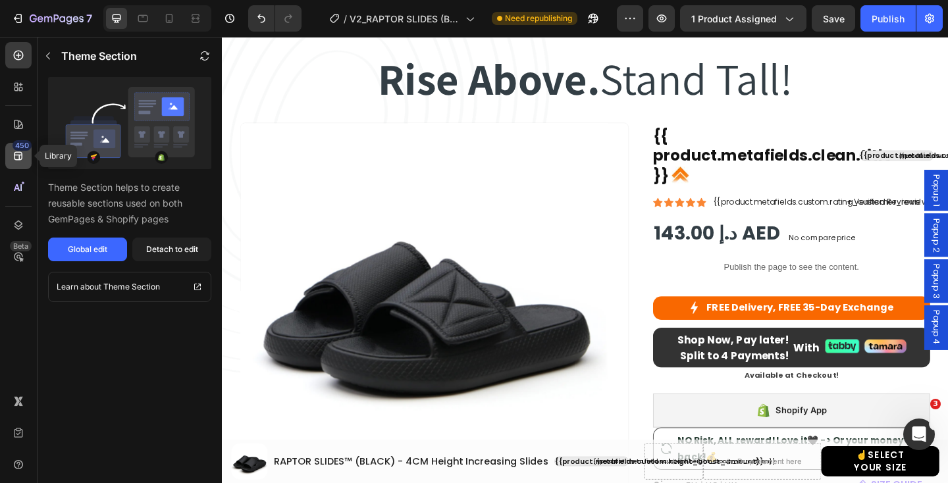
scroll to position [1958, 0]
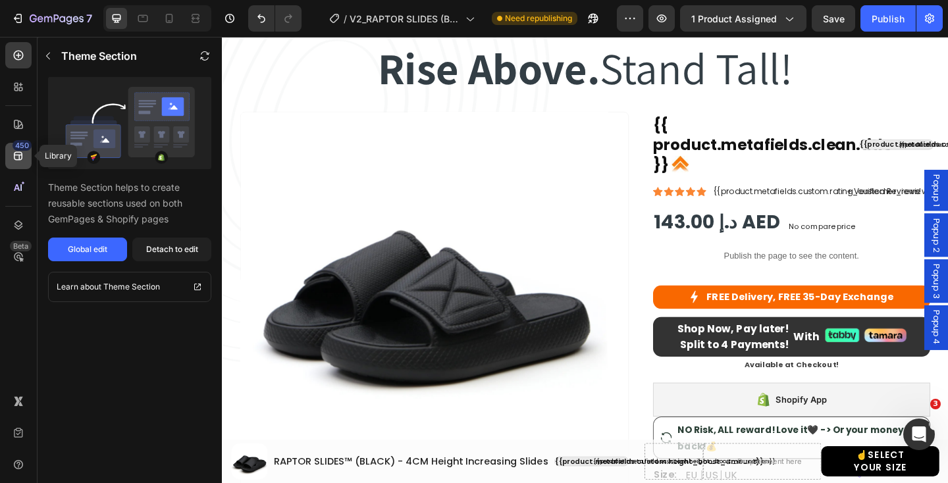
click at [13, 154] on icon at bounding box center [18, 155] width 13 height 13
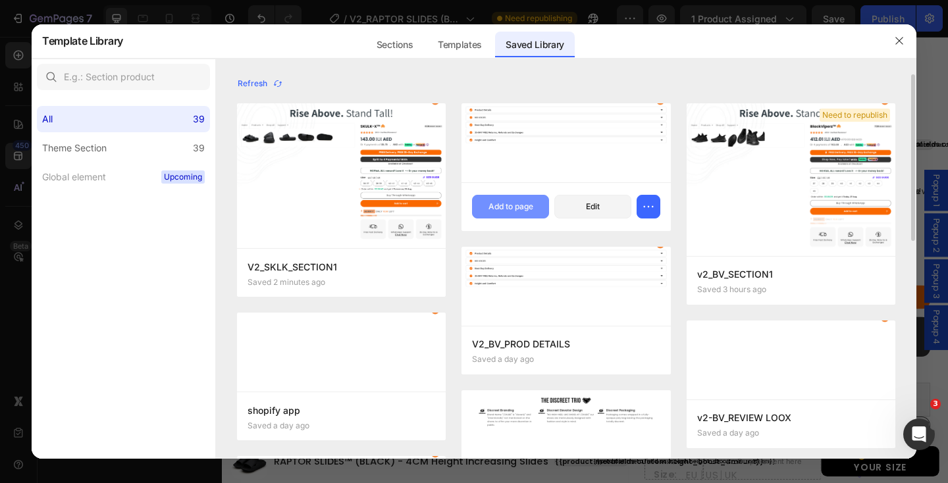
click at [500, 210] on div "Add to page" at bounding box center [510, 207] width 45 height 12
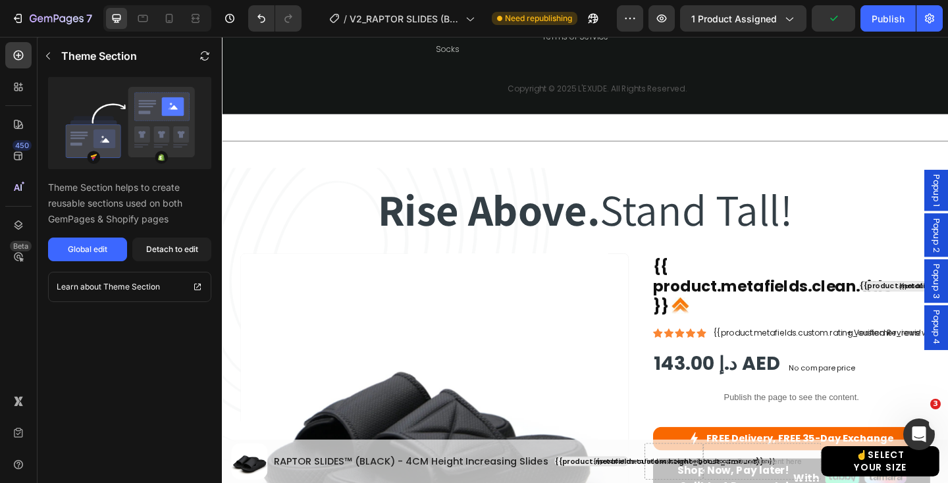
scroll to position [1796, 0]
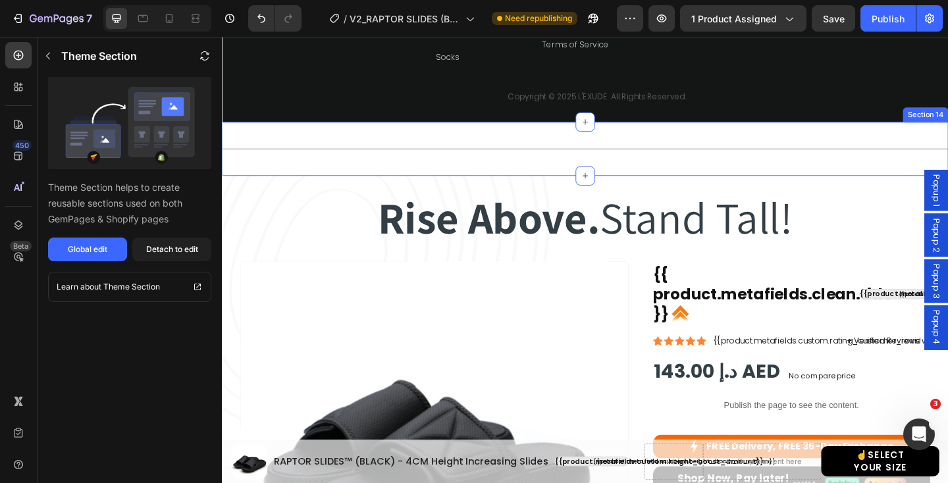
click at [916, 140] on div "Title Line Section 14" at bounding box center [617, 159] width 790 height 59
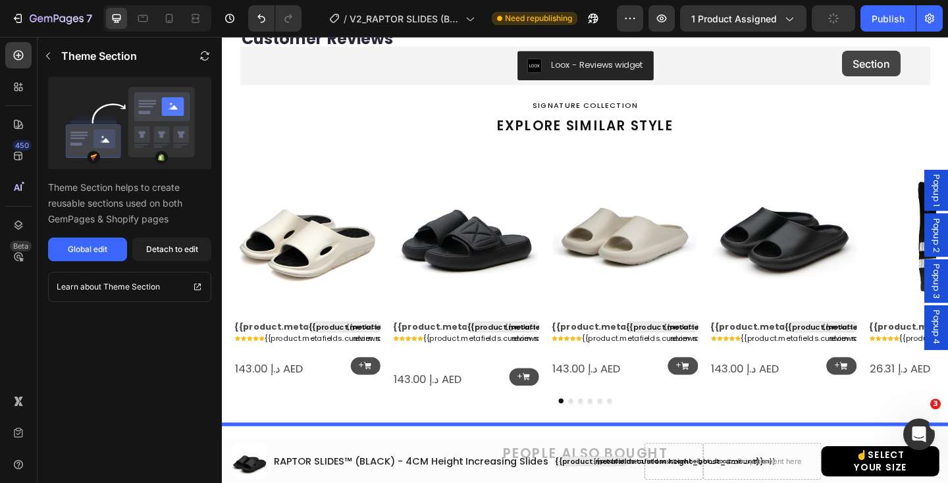
scroll to position [0, 0]
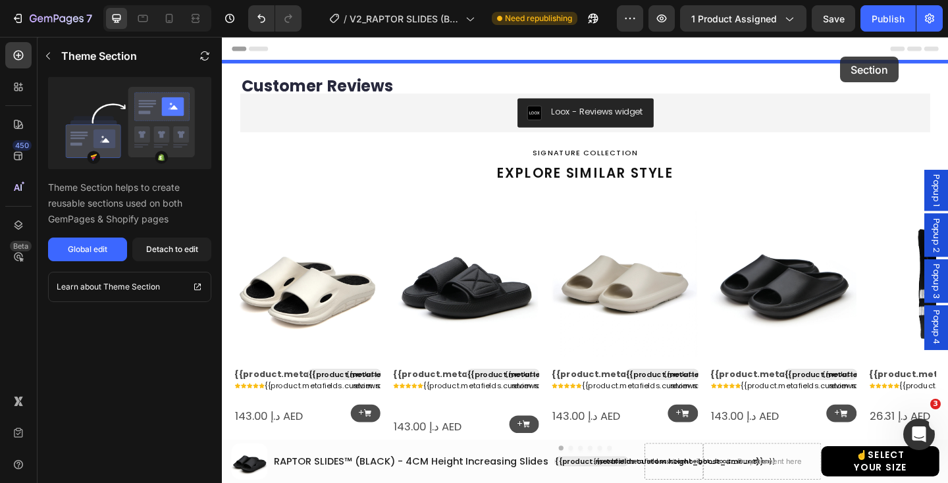
drag, startPoint x: 946, startPoint y: 123, endPoint x: 894, endPoint y: 59, distance: 82.9
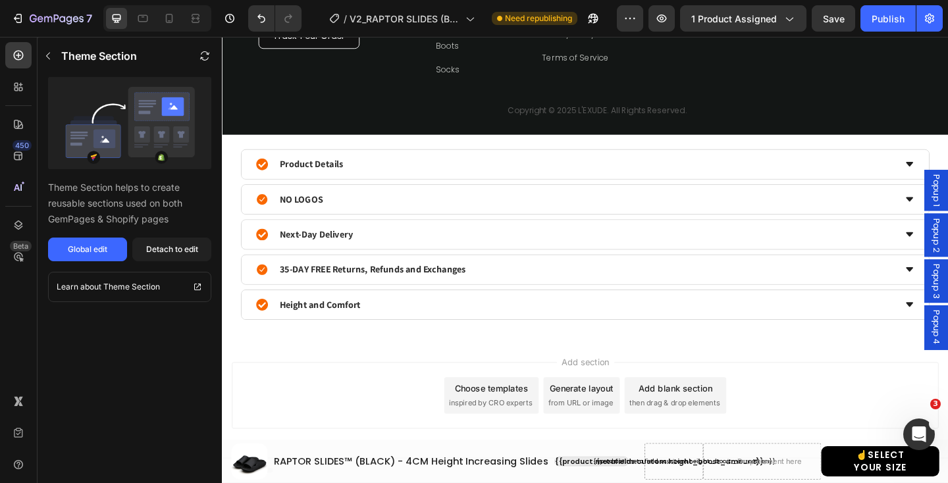
scroll to position [2594, 0]
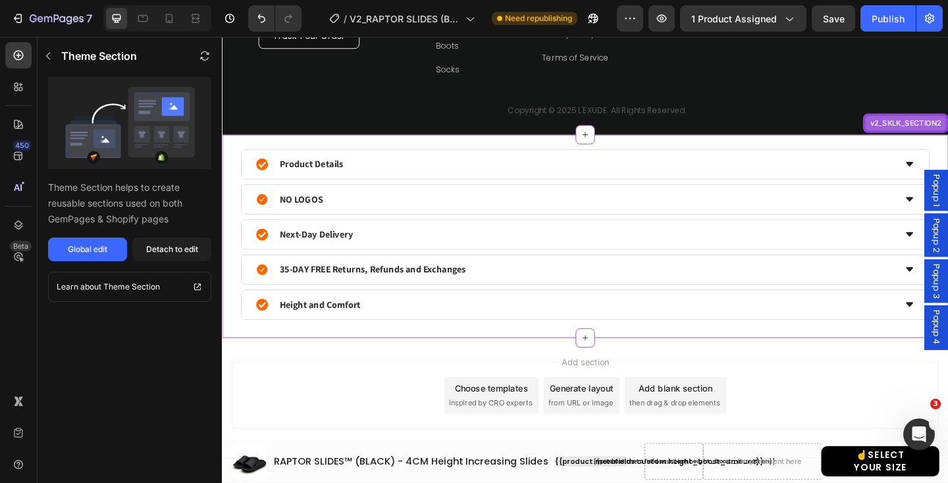
click at [947, 136] on div "v2_SKLK_SECTION2" at bounding box center [965, 131] width 82 height 12
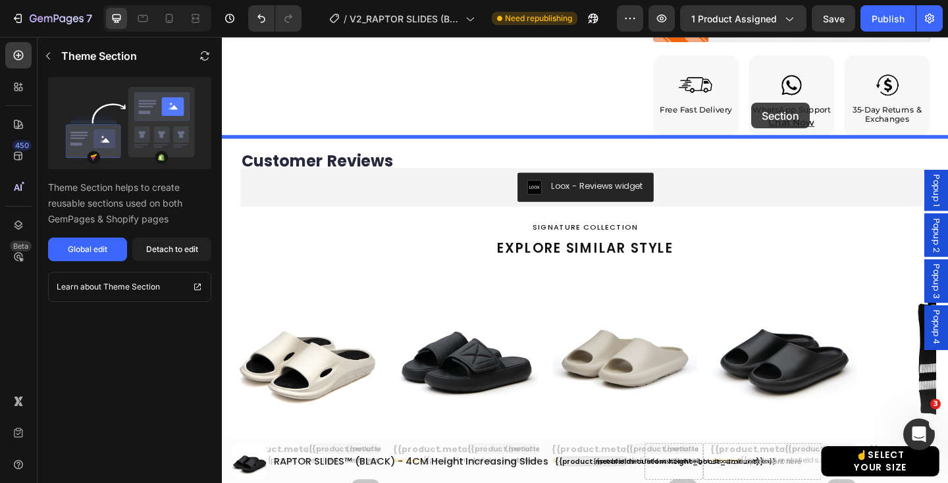
scroll to position [829, 0]
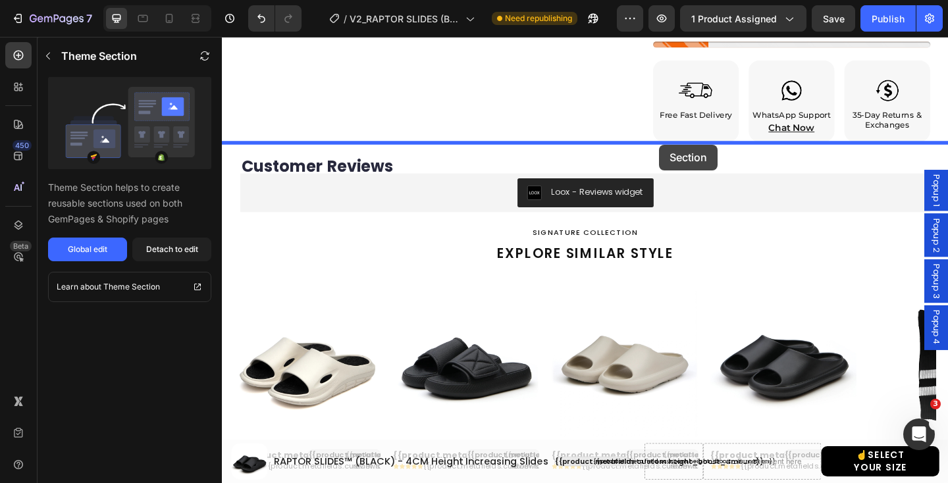
drag, startPoint x: 897, startPoint y: 134, endPoint x: 697, endPoint y: 154, distance: 201.1
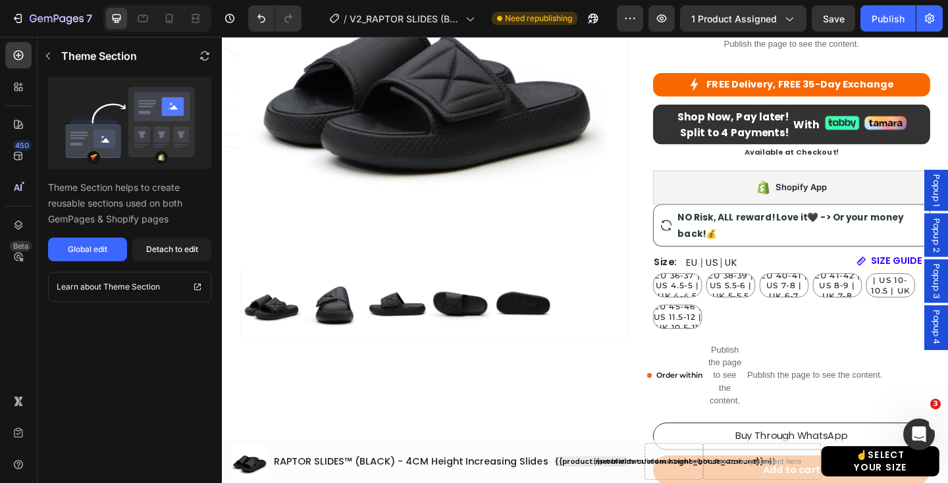
scroll to position [0, 0]
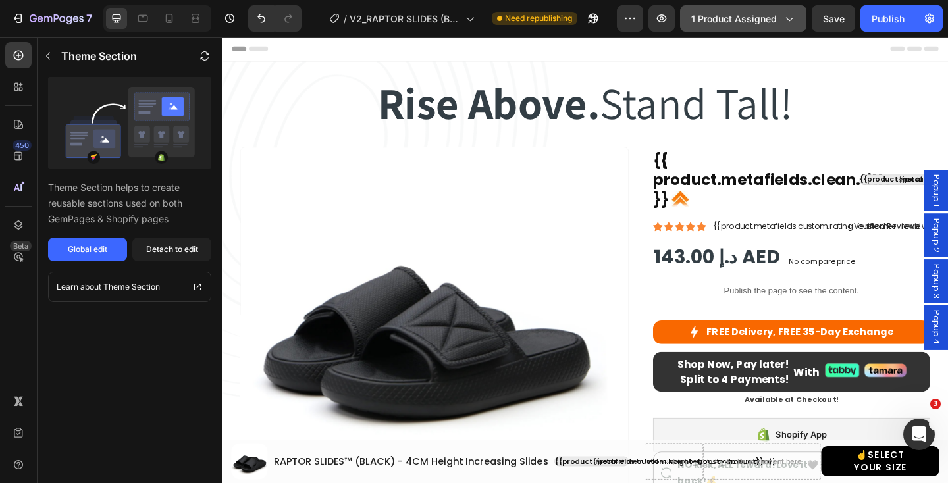
click at [785, 20] on icon "button" at bounding box center [788, 18] width 13 height 13
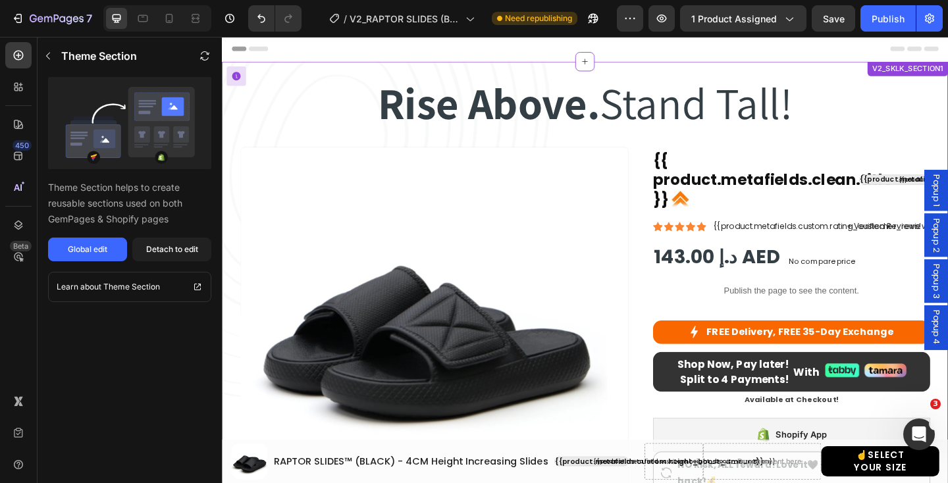
click at [650, 346] on div "Product Images" at bounding box center [453, 397] width 423 height 480
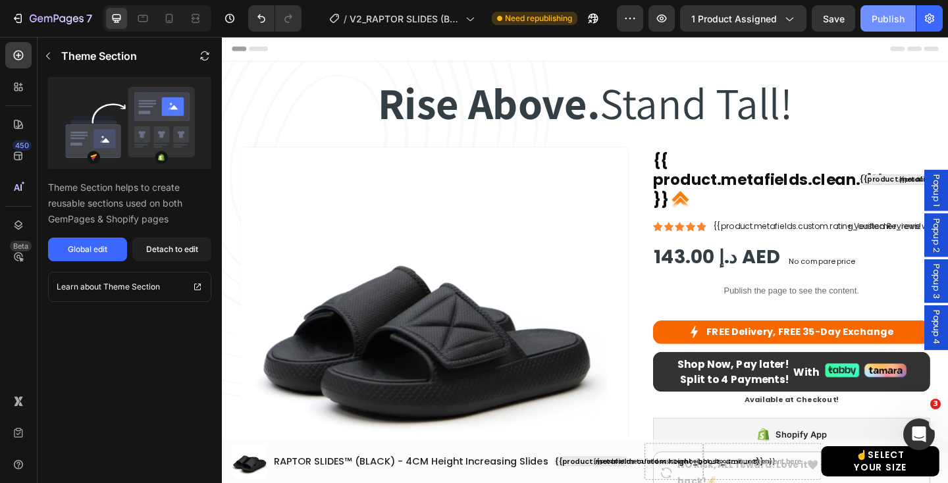
click at [885, 16] on div "Publish" at bounding box center [887, 19] width 33 height 14
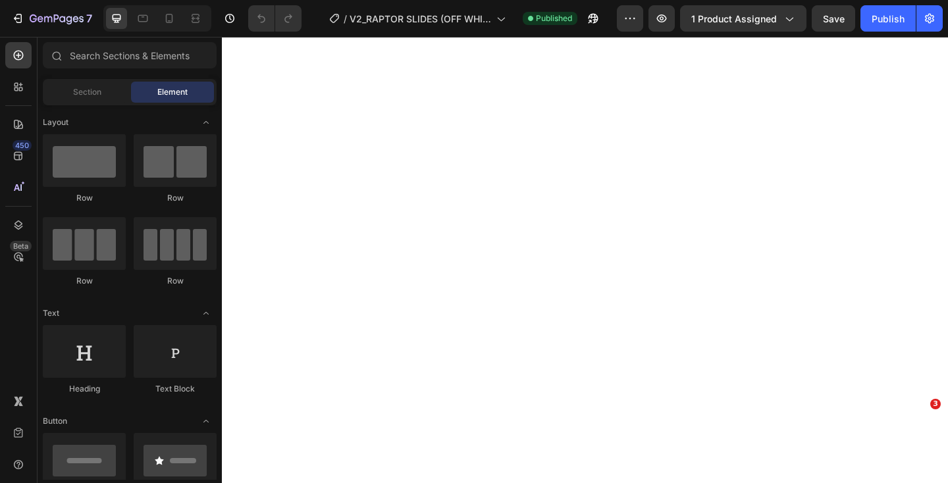
select select "EU 39-40 | US 6-7 | UK 5.5-6"
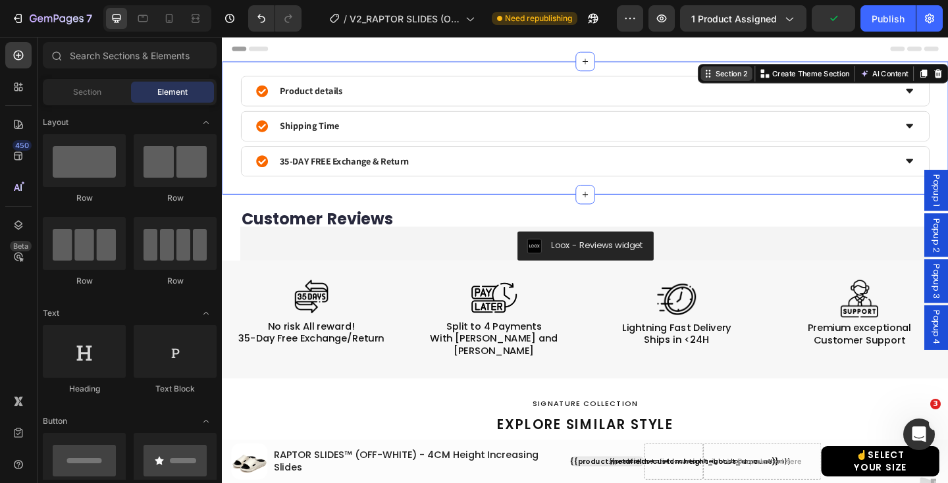
click at [947, 70] on div "Section 2 Create Theme Section AI Content Write with GemAI What would you like …" at bounding box center [875, 76] width 272 height 21
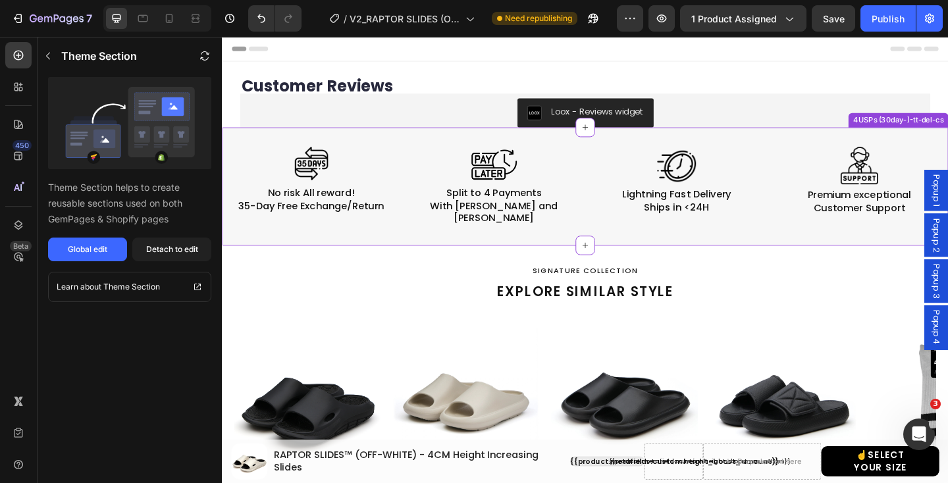
click at [942, 129] on div "4USPs (30day-)-tt-del-cs" at bounding box center [957, 128] width 103 height 12
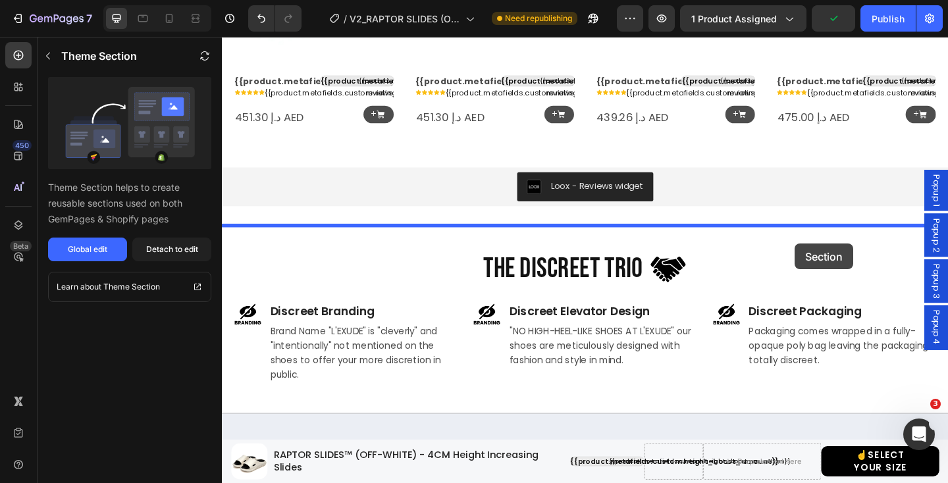
scroll to position [1058, 0]
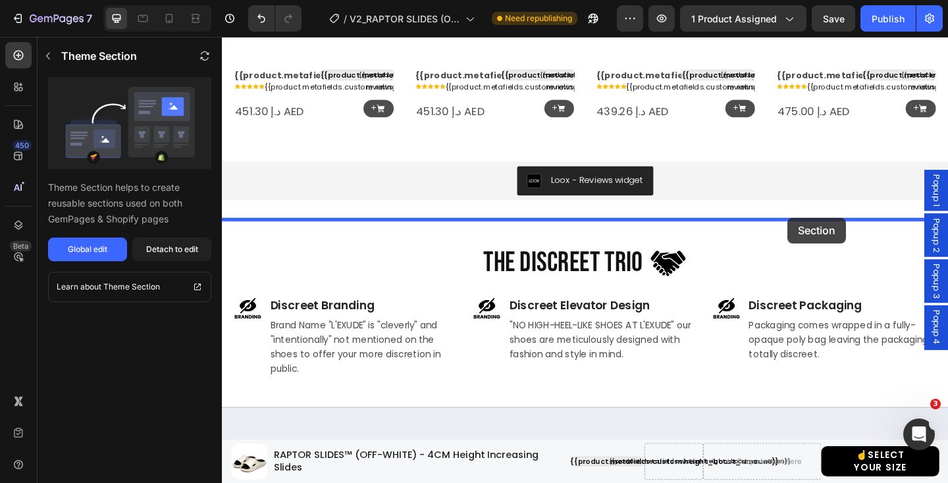
drag, startPoint x: 879, startPoint y: 128, endPoint x: 838, endPoint y: 232, distance: 111.3
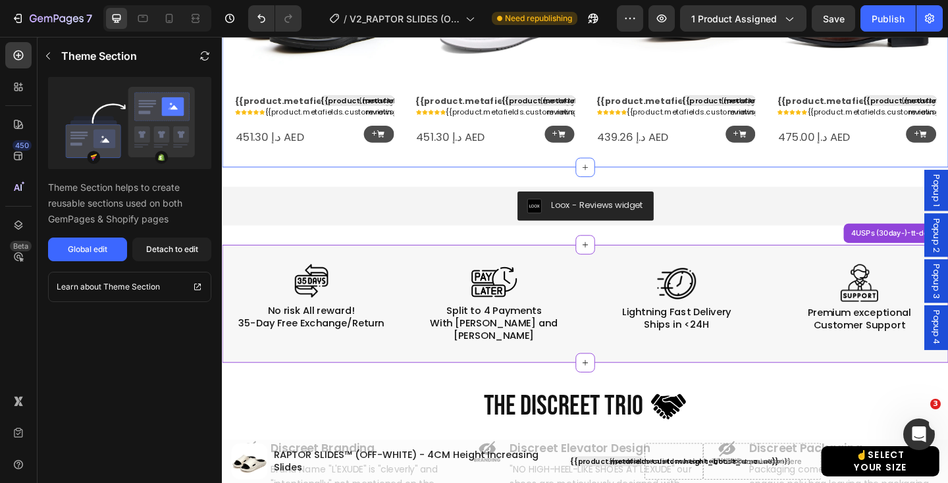
scroll to position [945, 0]
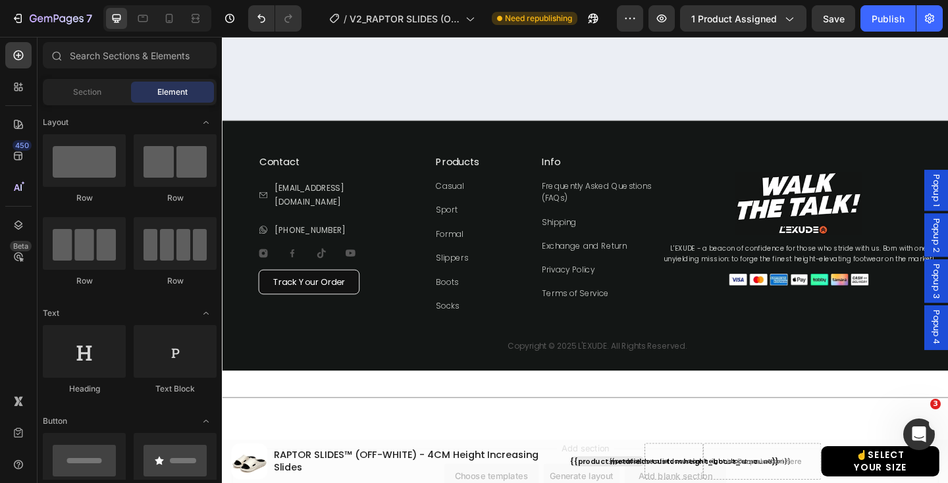
scroll to position [1636, 0]
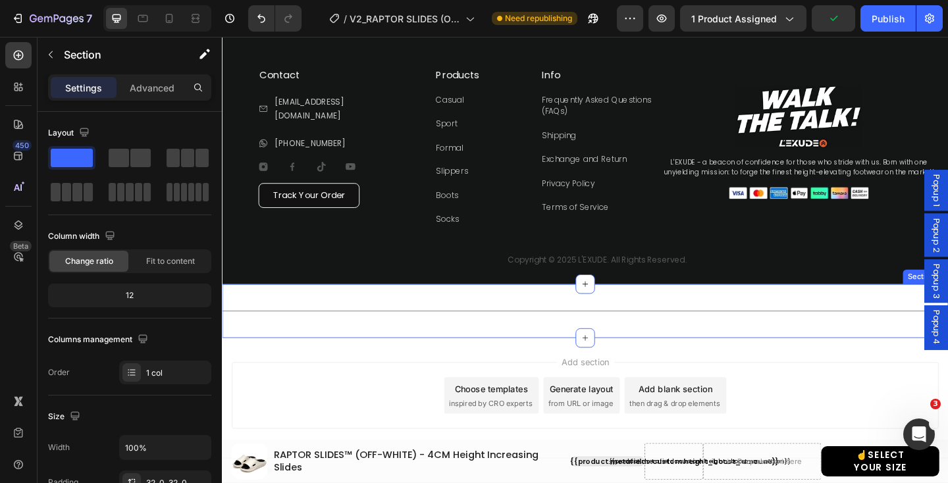
click at [844, 320] on div "Title Line Section 14" at bounding box center [617, 335] width 790 height 59
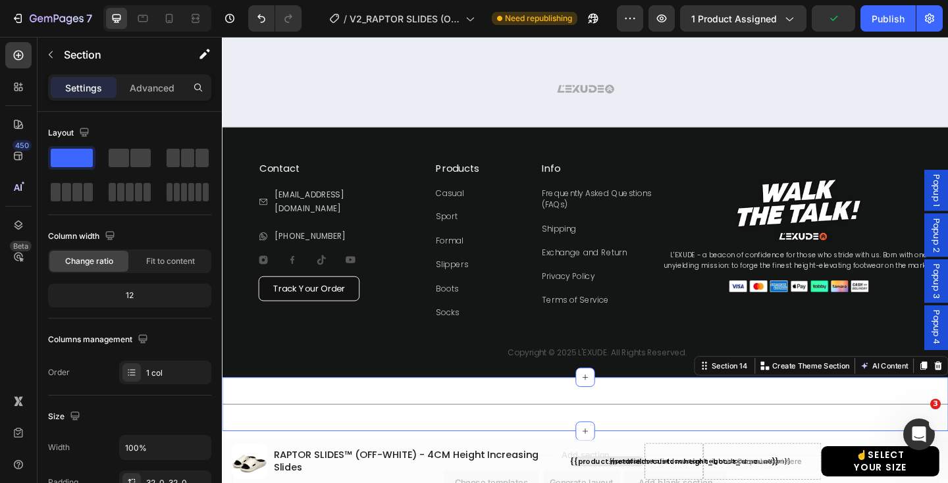
scroll to position [1526, 0]
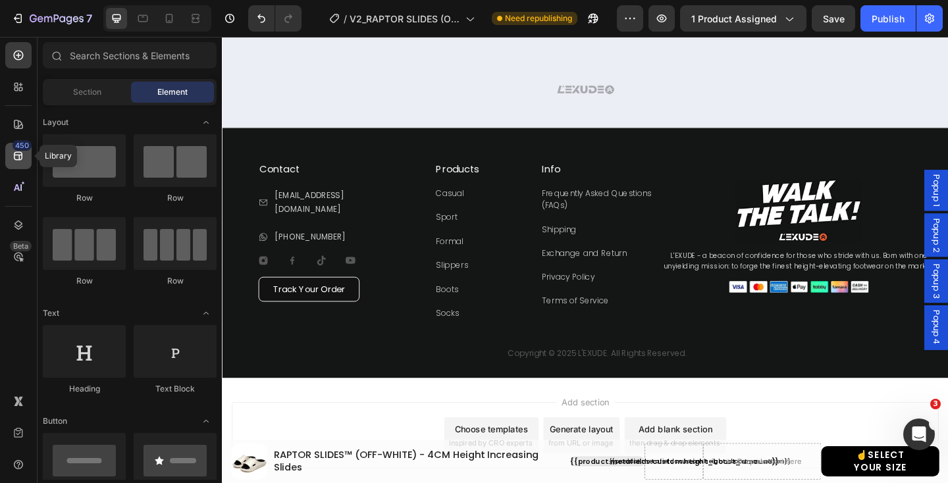
click at [14, 159] on icon at bounding box center [18, 156] width 9 height 9
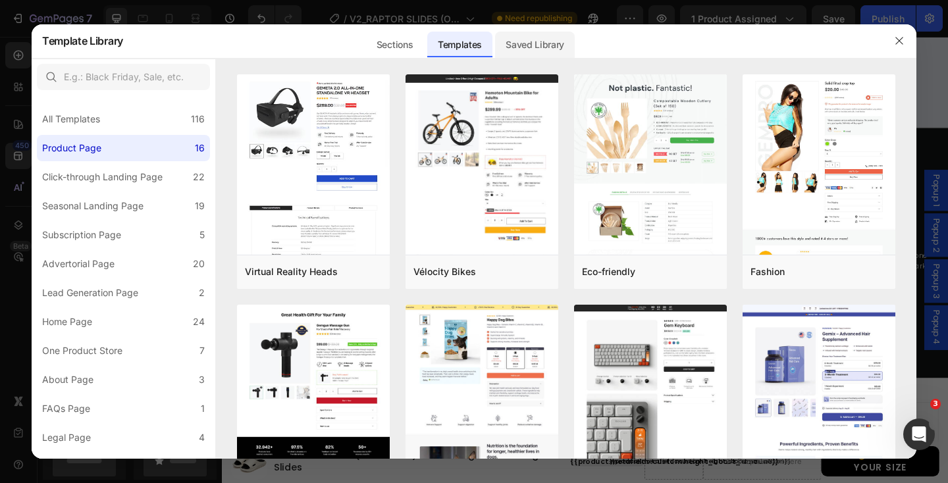
click at [536, 39] on div "Saved Library" at bounding box center [535, 45] width 80 height 26
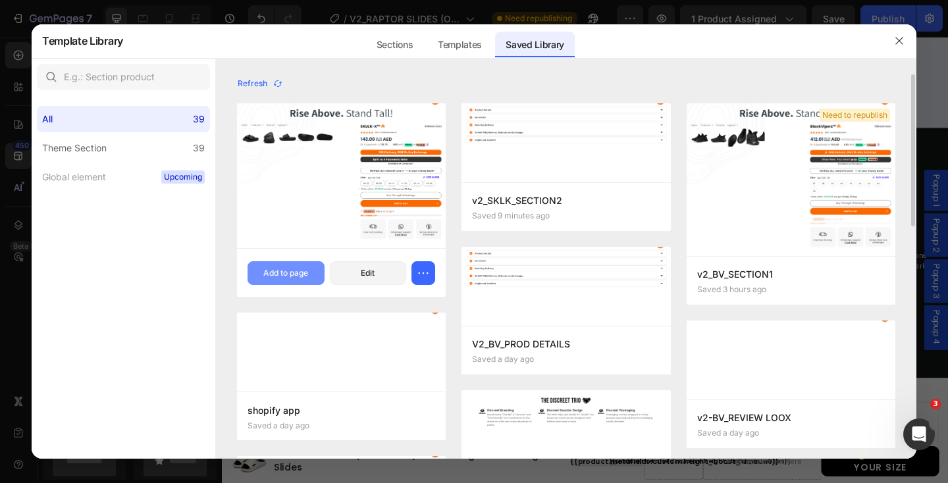
click at [274, 267] on button "Add to page" at bounding box center [285, 273] width 77 height 24
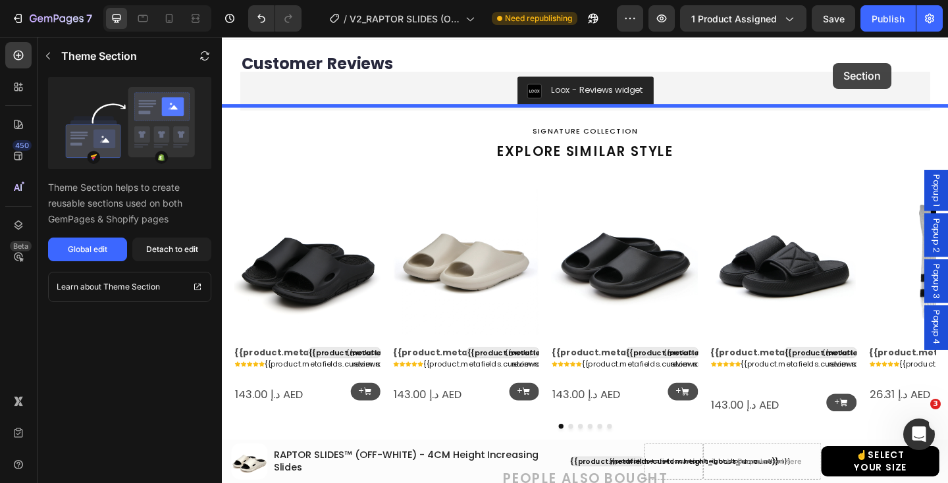
scroll to position [0, 0]
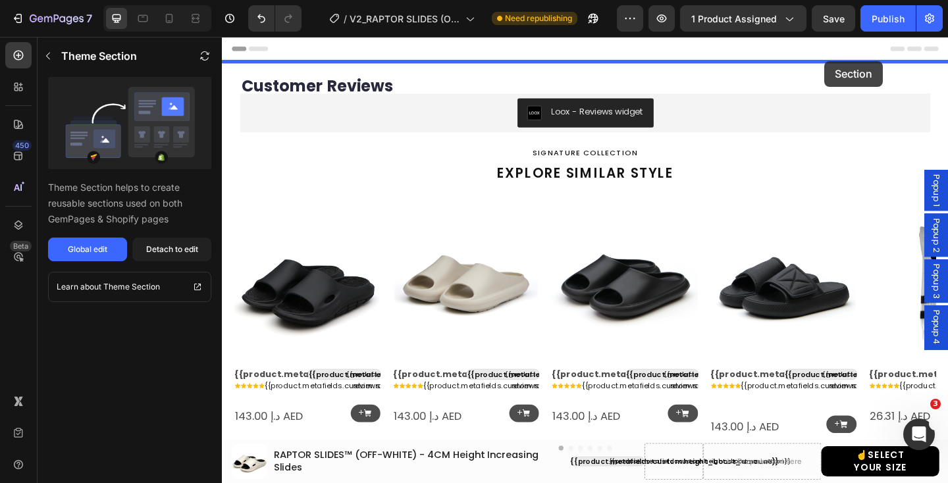
drag, startPoint x: 937, startPoint y: 174, endPoint x: 877, endPoint y: 63, distance: 126.0
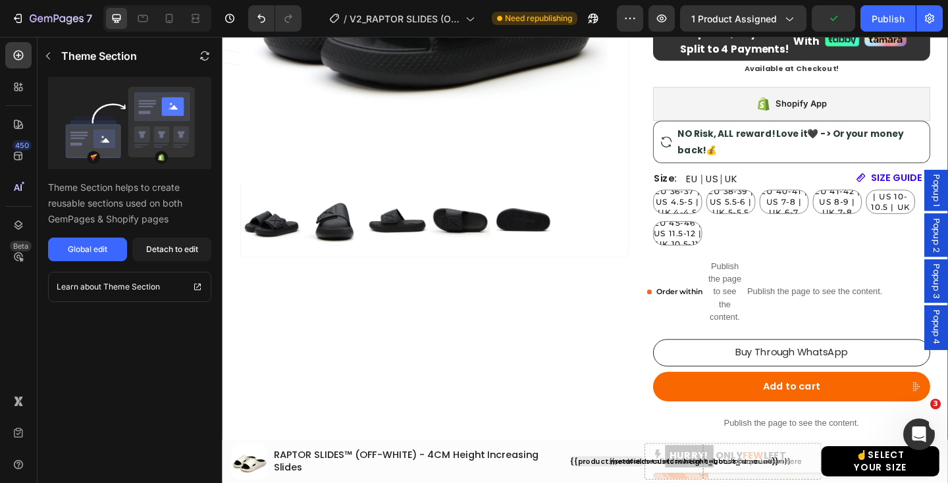
scroll to position [433, 0]
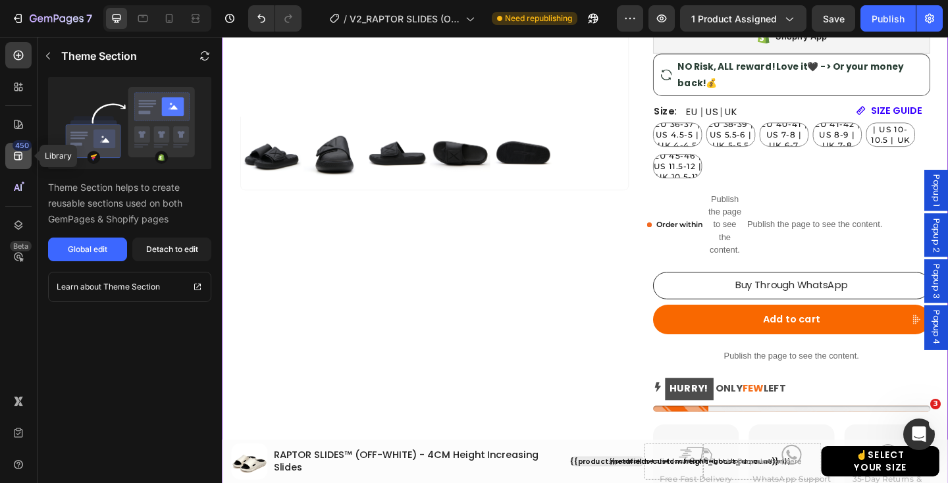
click at [14, 156] on icon at bounding box center [18, 156] width 9 height 9
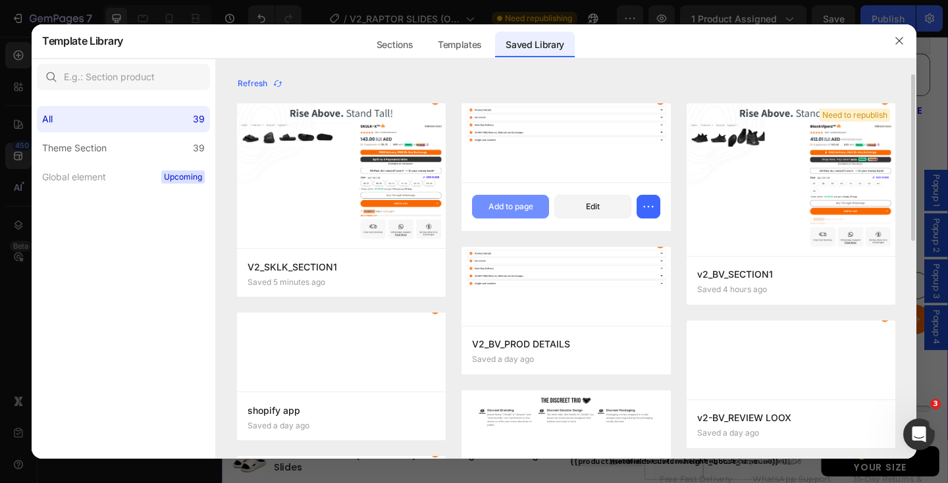
click at [514, 202] on div "Add to page" at bounding box center [510, 207] width 45 height 12
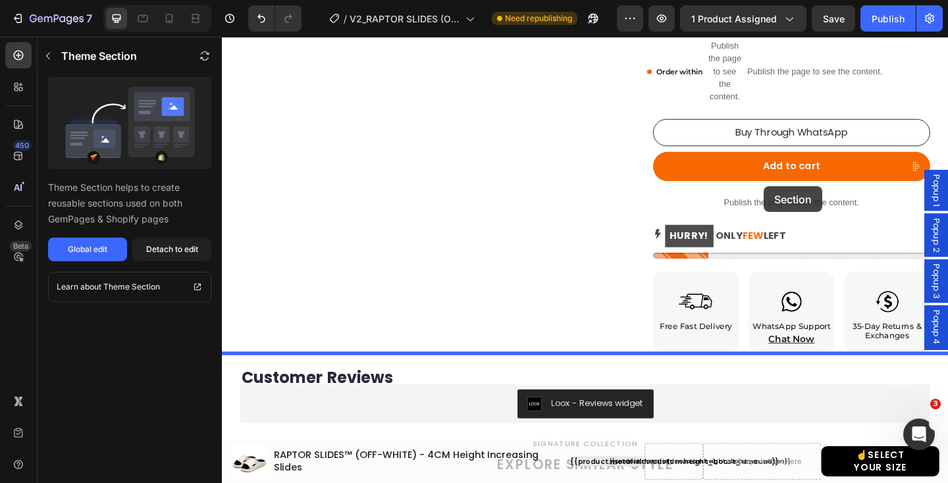
scroll to position [584, 0]
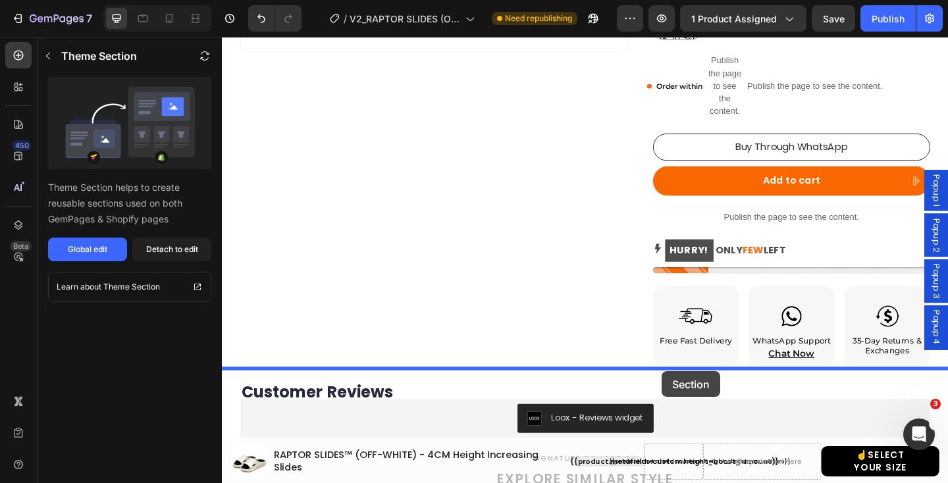
drag, startPoint x: 909, startPoint y: 184, endPoint x: 700, endPoint y: 401, distance: 300.7
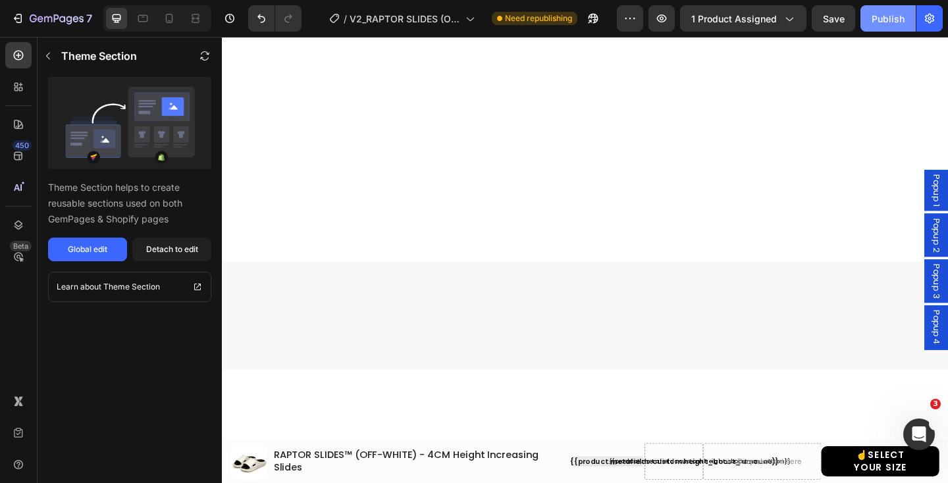
scroll to position [0, 0]
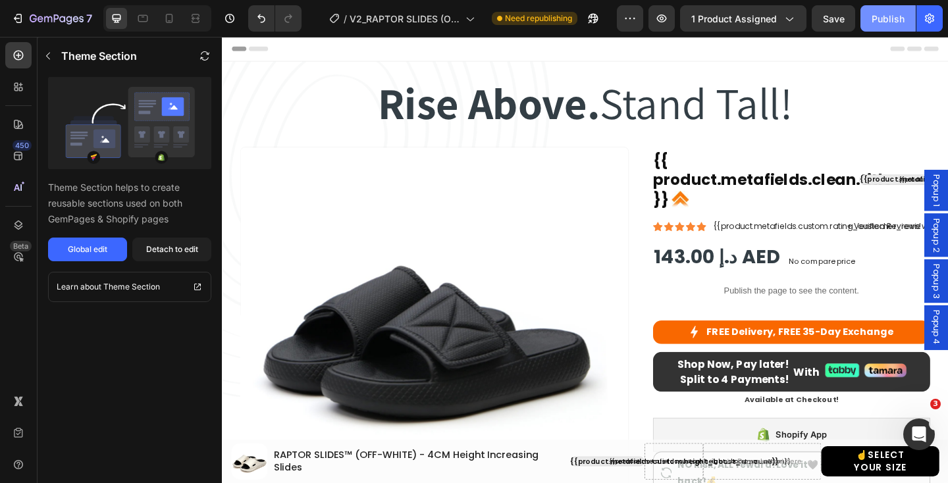
click at [886, 21] on div "Publish" at bounding box center [887, 19] width 33 height 14
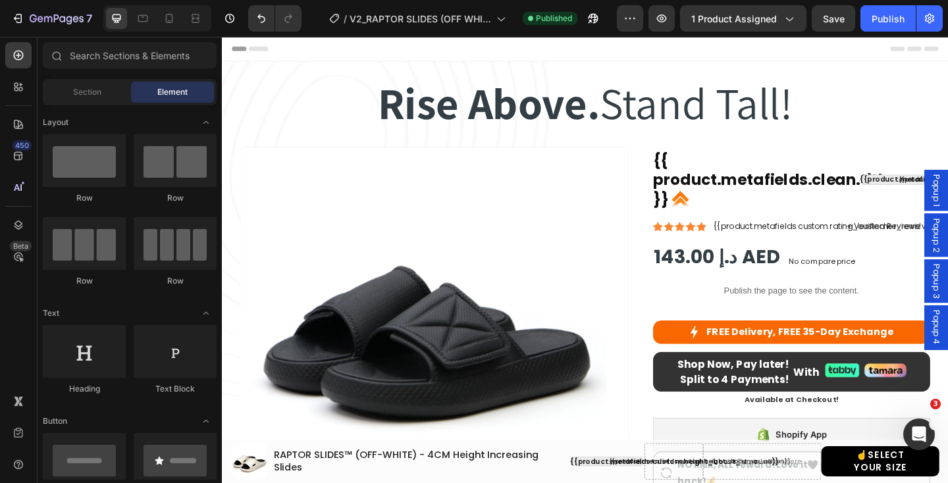
click at [531, 48] on div "Header" at bounding box center [616, 50] width 769 height 26
